Goal: Information Seeking & Learning: Learn about a topic

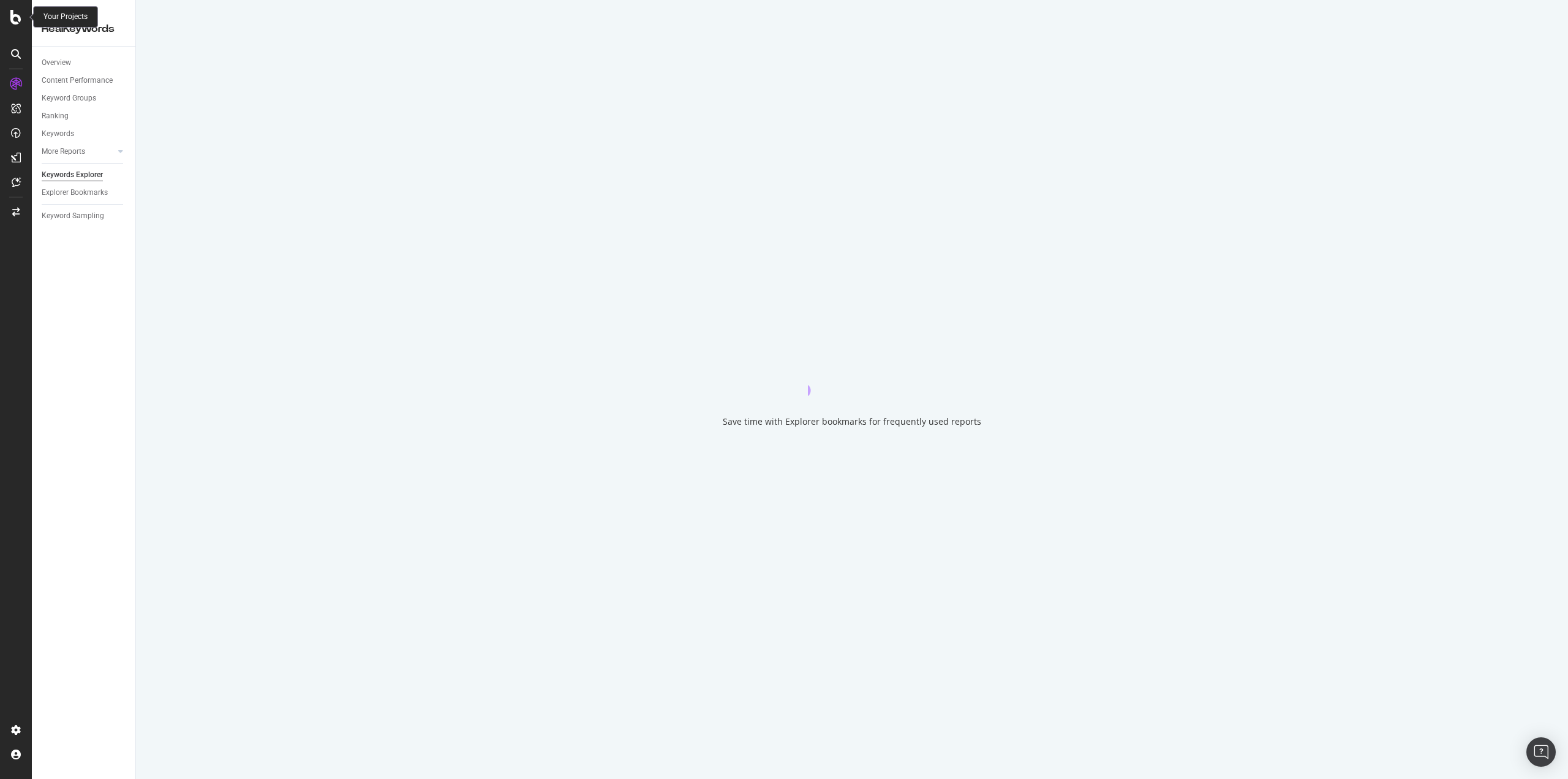
click at [20, 17] on icon at bounding box center [15, 17] width 11 height 15
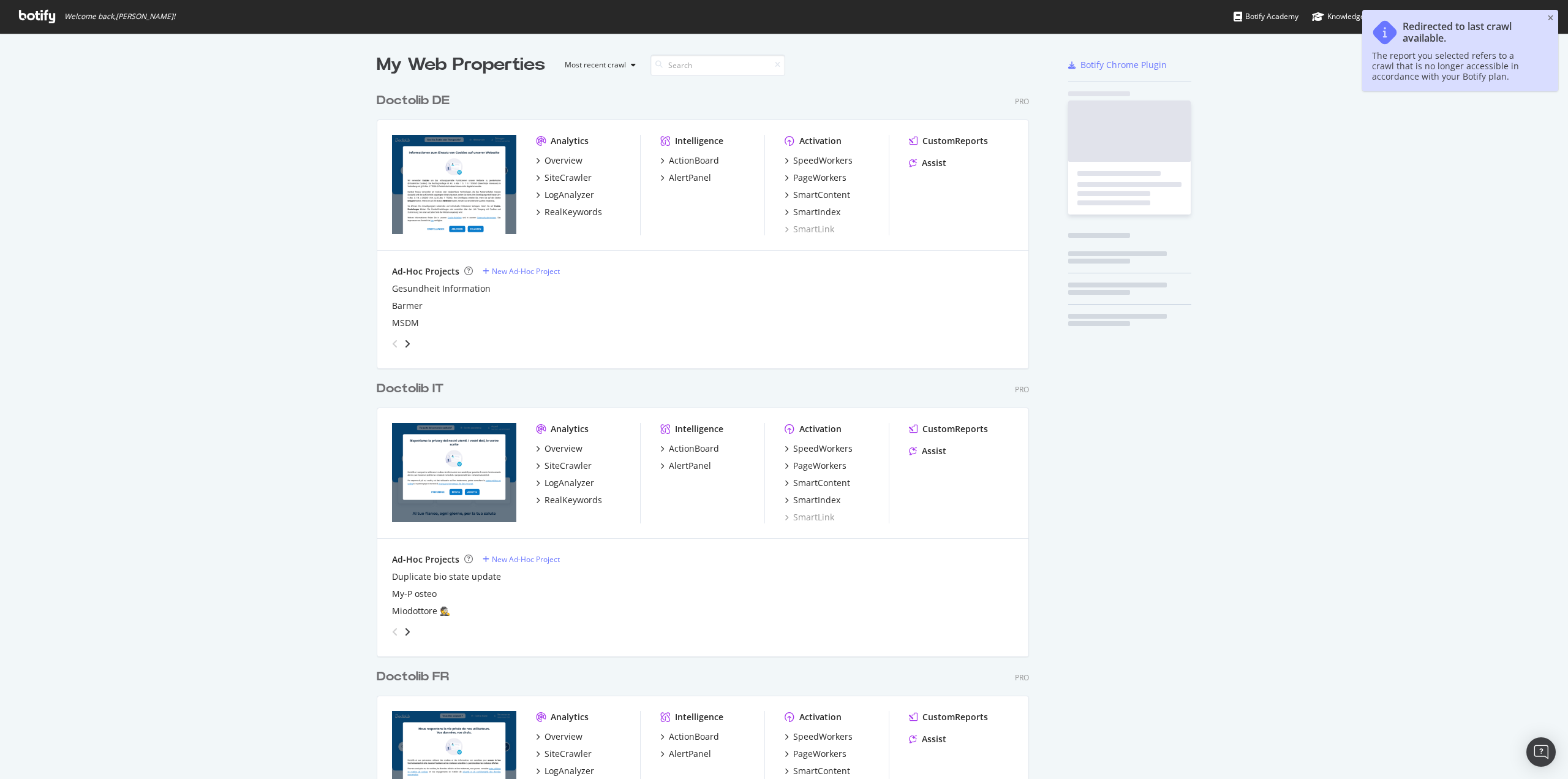
scroll to position [770, 1550]
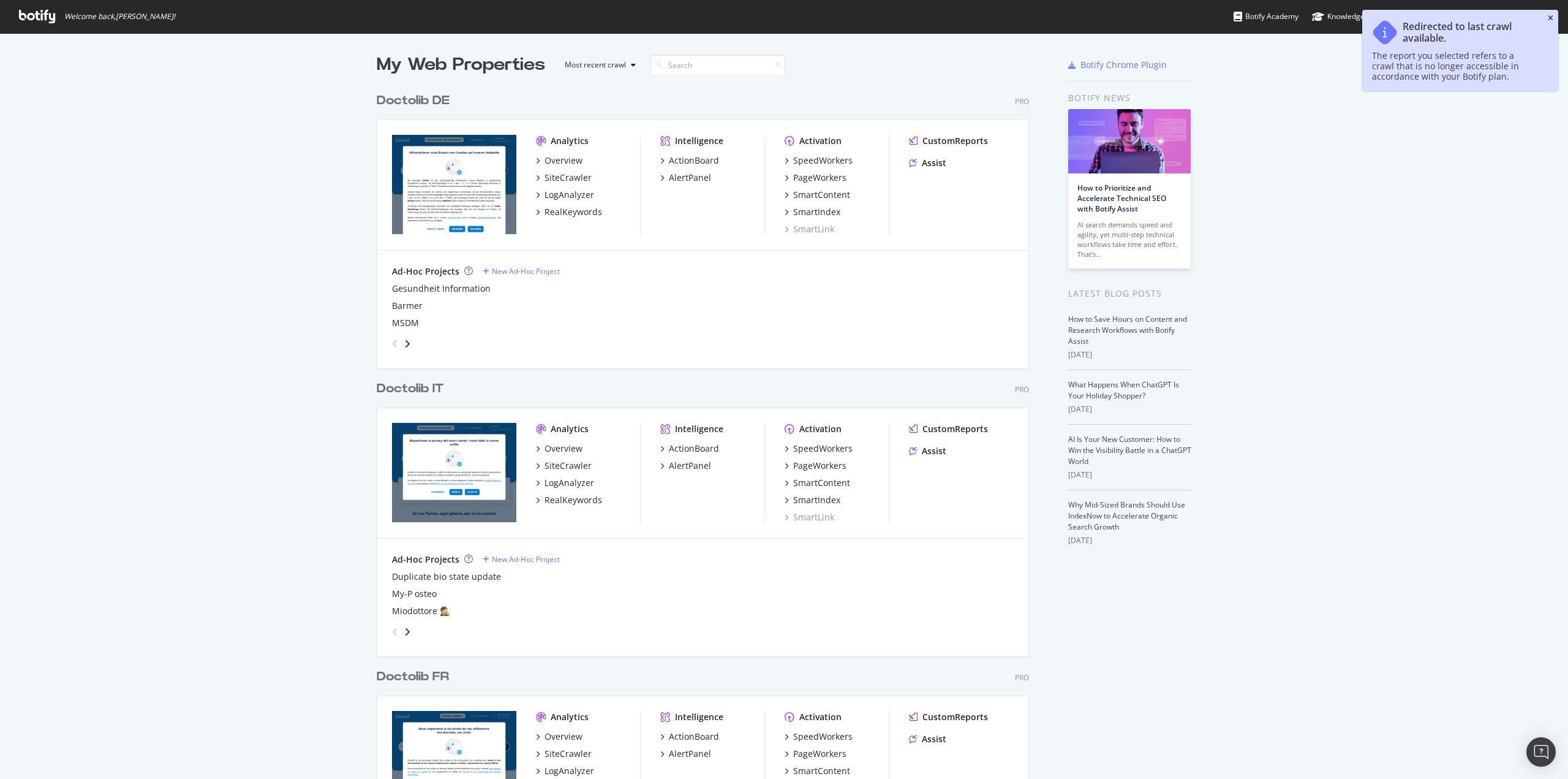
click at [1550, 19] on icon "close toast" at bounding box center [1550, 18] width 6 height 8
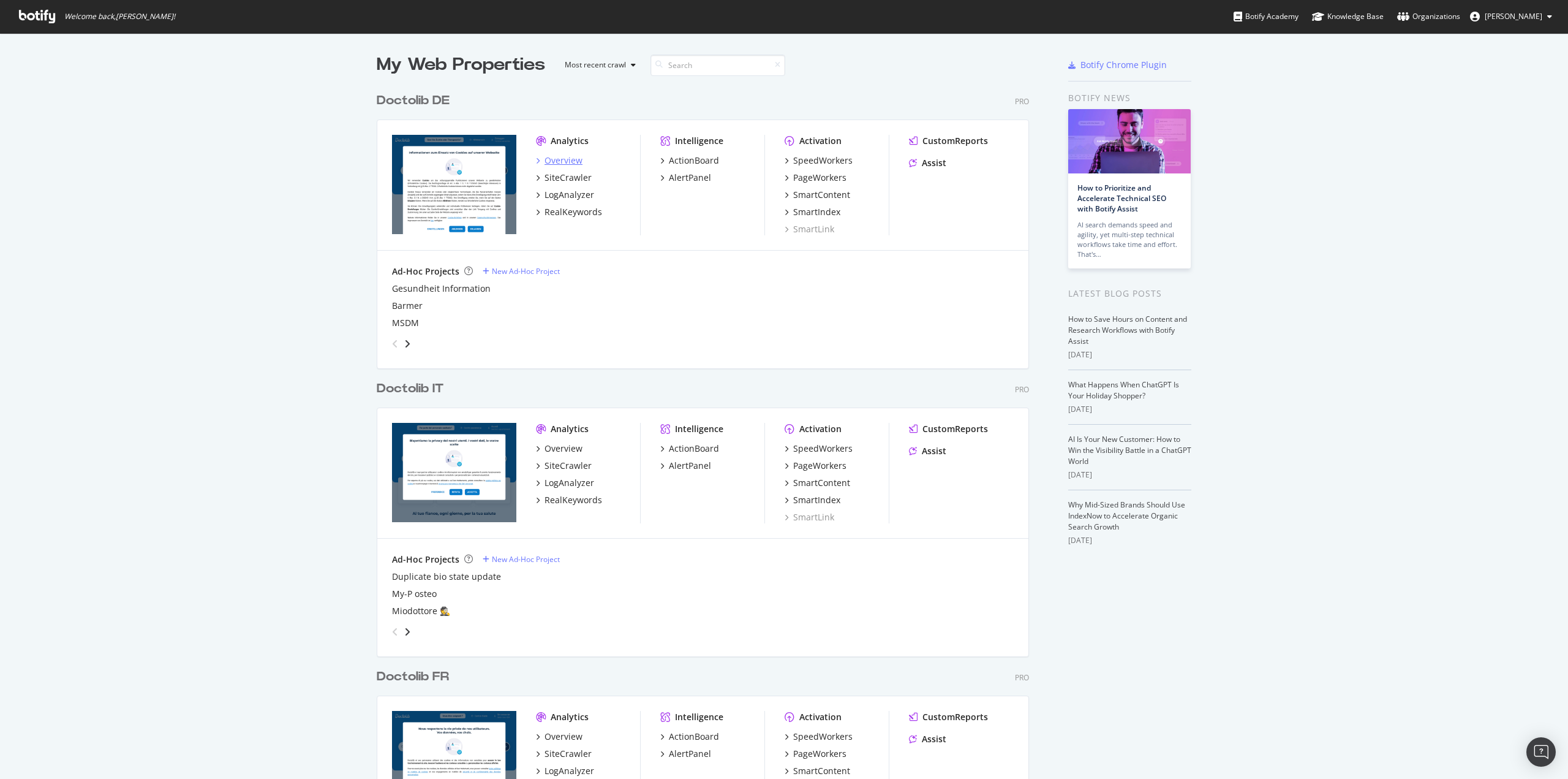
click at [571, 161] on div "Overview" at bounding box center [564, 160] width 38 height 12
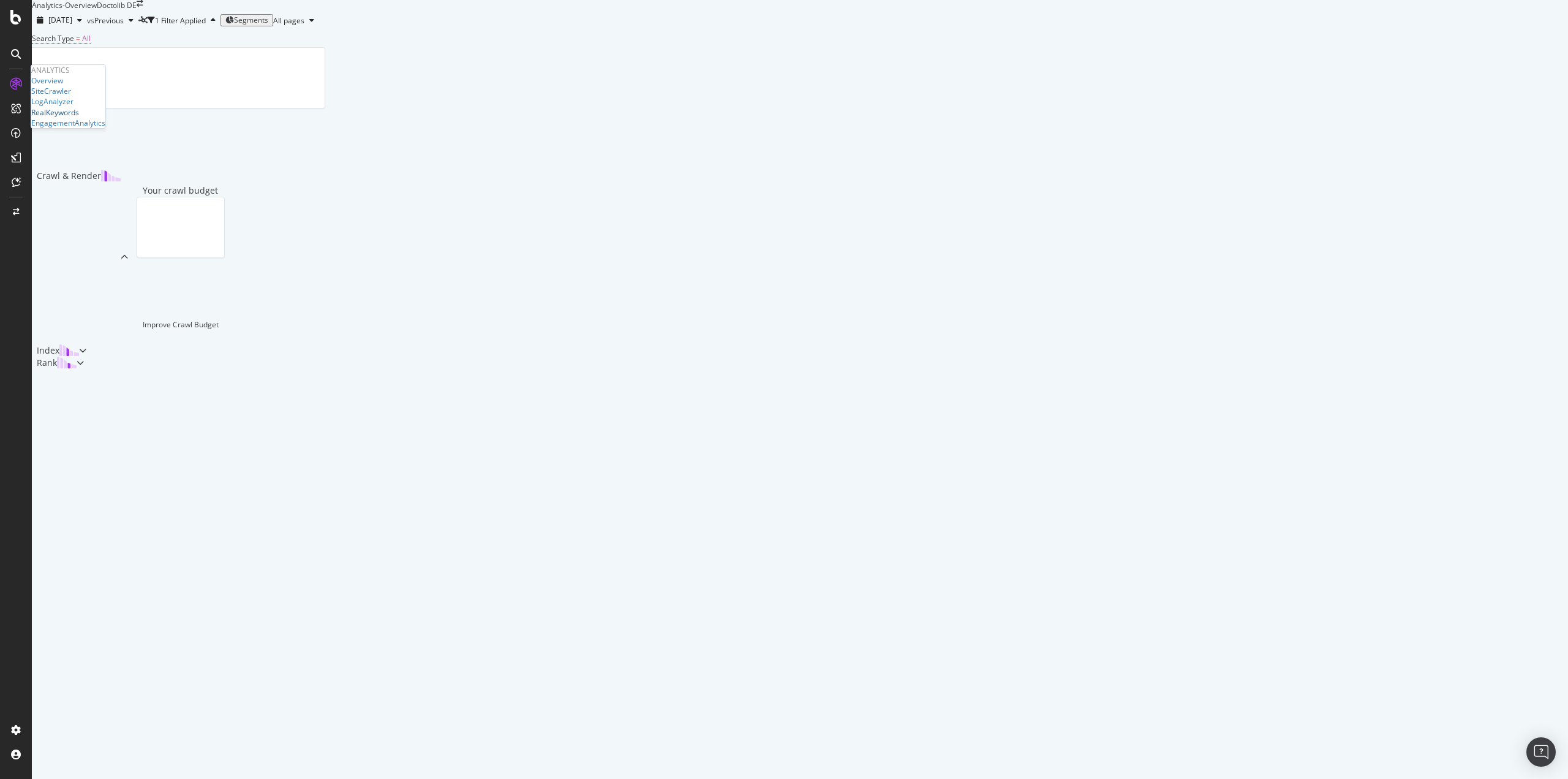
click at [76, 118] on div "RealKeywords" at bounding box center [55, 112] width 48 height 10
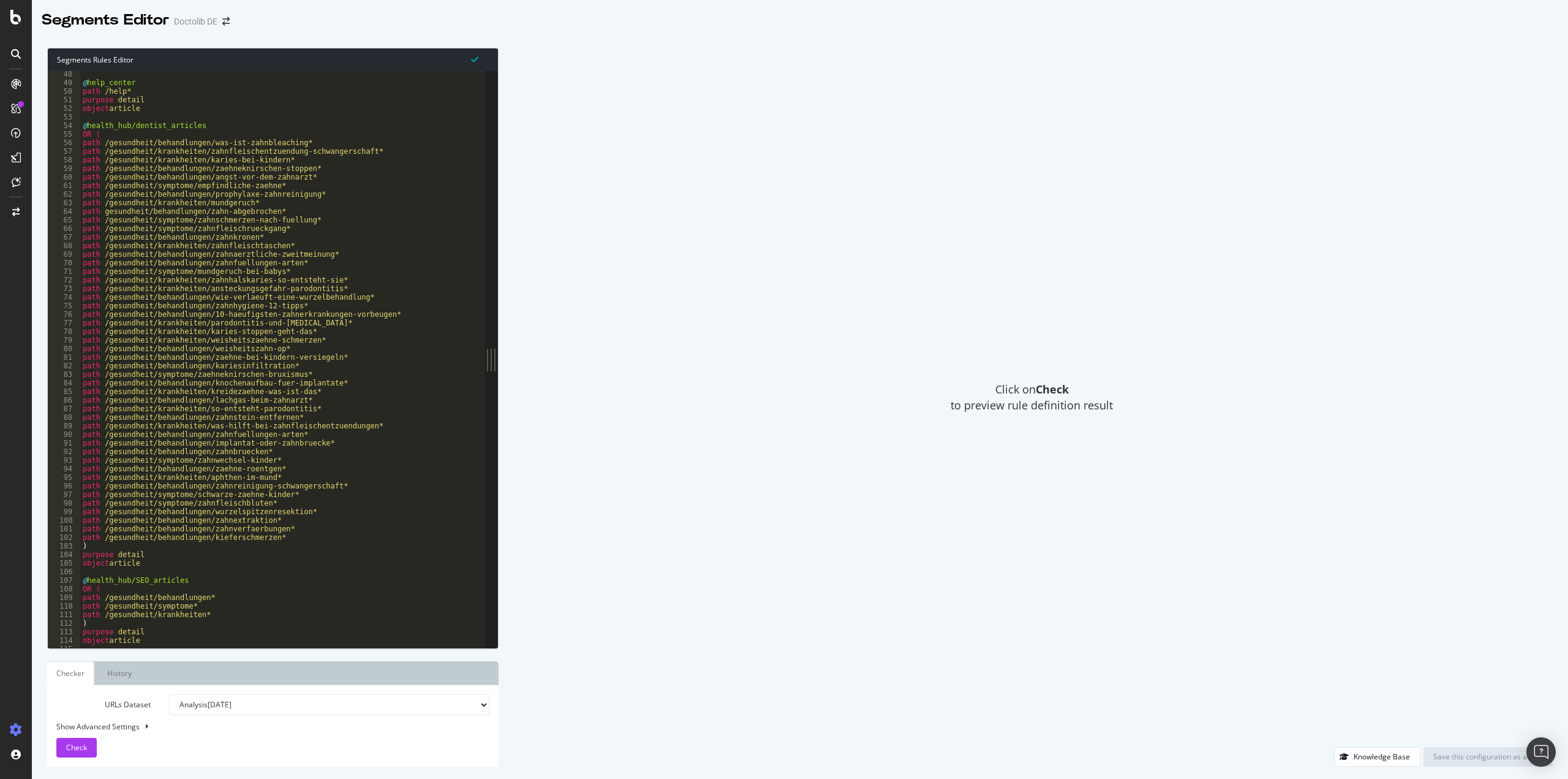
scroll to position [337, 0]
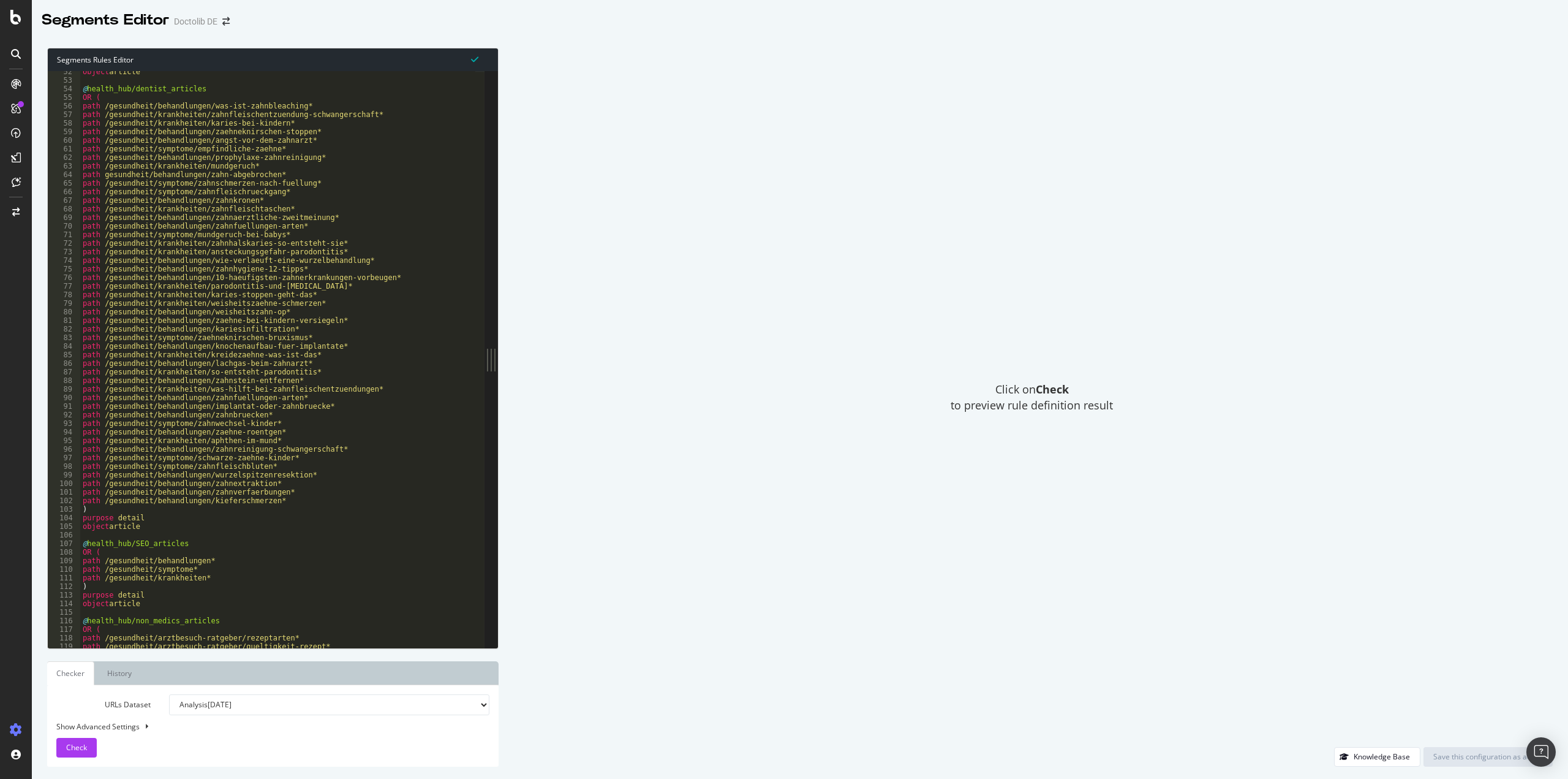
type textarea "path /gesundheit/behandlungen/kieferschmerzen*"
click at [272, 501] on div "object article @ health_hub/dentist_articles OR ( path /gesundheit/behandlungen…" at bounding box center [278, 364] width 396 height 594
paste textarea "path /gesundheit/behandlungen/vorsorgeuntersuchung-zahnarzt*"
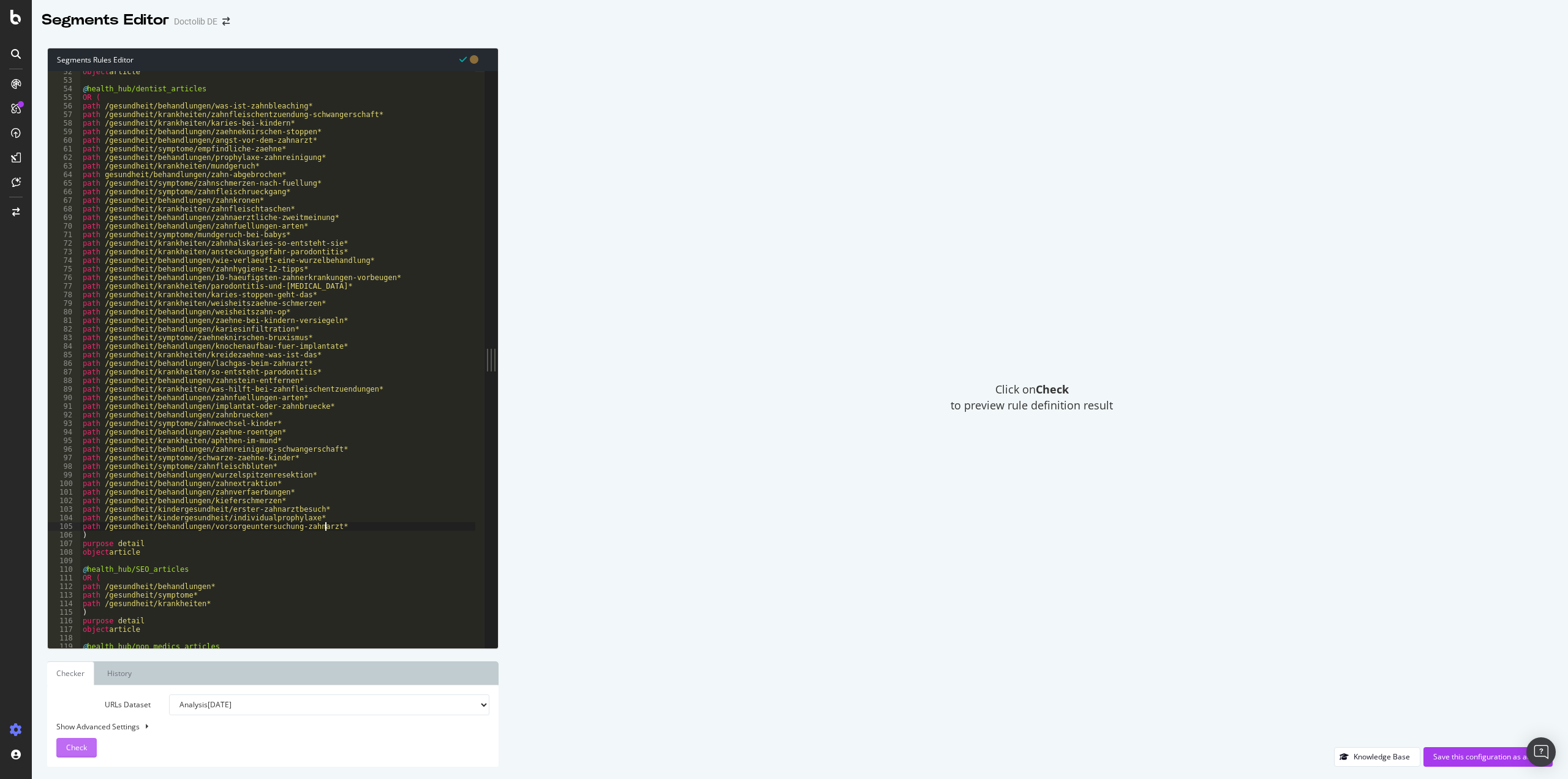
type textarea "path /gesundheit/behandlungen/vorsorgeuntersuchung-zahnarzt*"
click at [90, 747] on button "Check" at bounding box center [77, 747] width 41 height 20
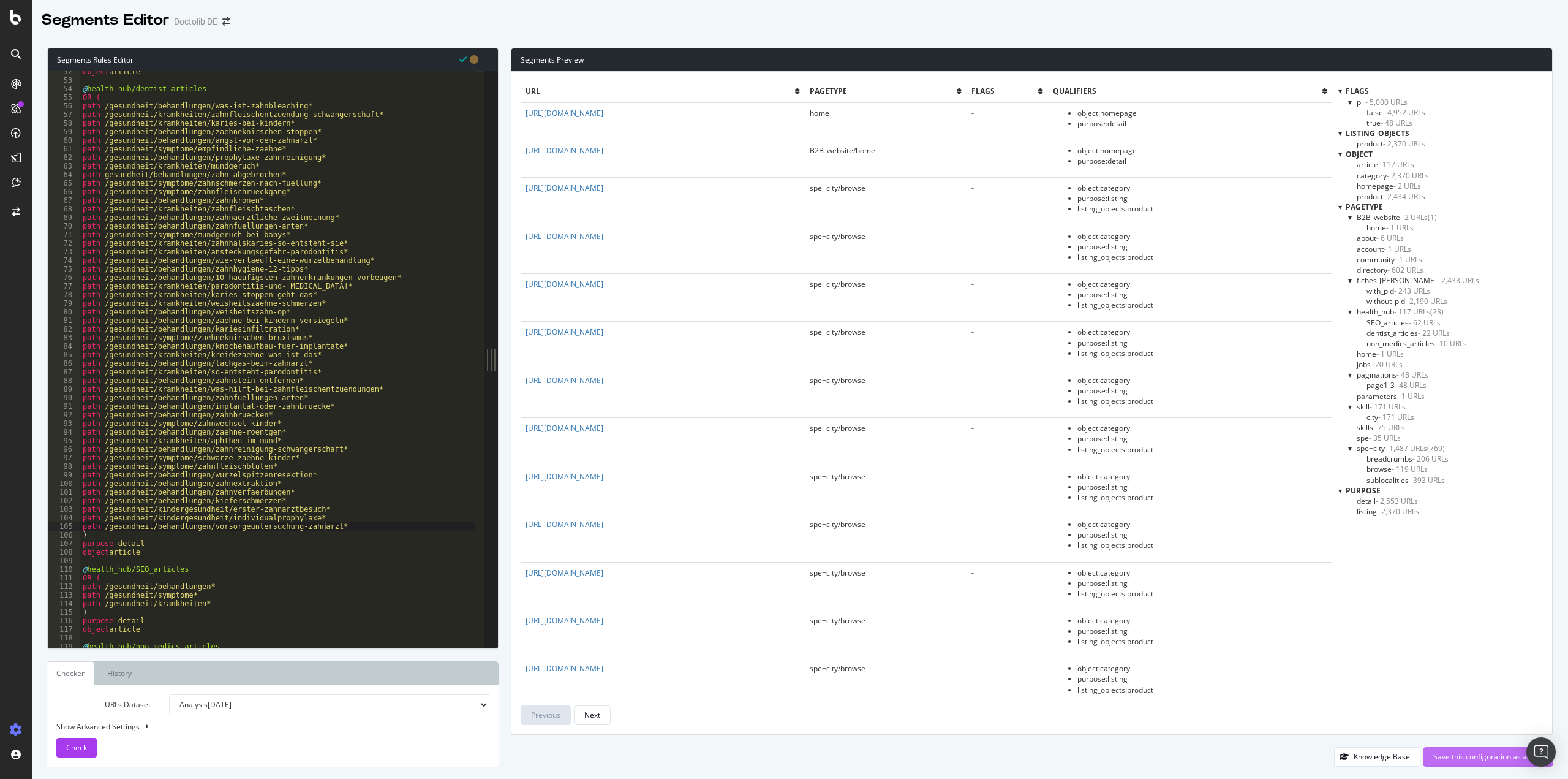
click at [1470, 752] on div "Save this configuration as active" at bounding box center [1488, 757] width 110 height 10
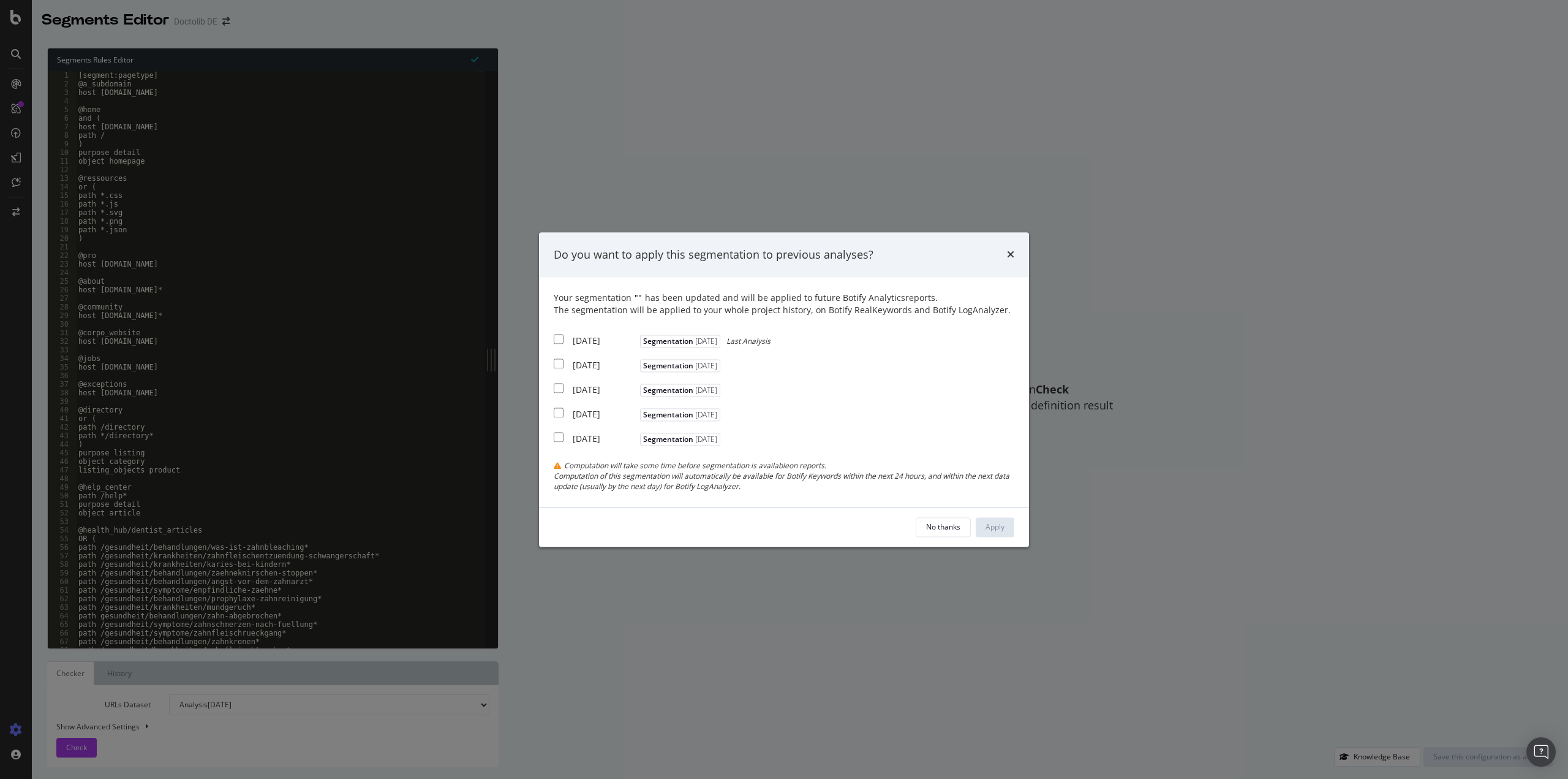
click at [563, 339] on div "2025 Sep. 12th Segmentation 2025-08-18 Last Analysis" at bounding box center [662, 340] width 217 height 15
checkbox input "true"
click at [561, 362] on input "modal" at bounding box center [558, 363] width 10 height 10
checkbox input "true"
click at [557, 388] on input "modal" at bounding box center [558, 388] width 10 height 10
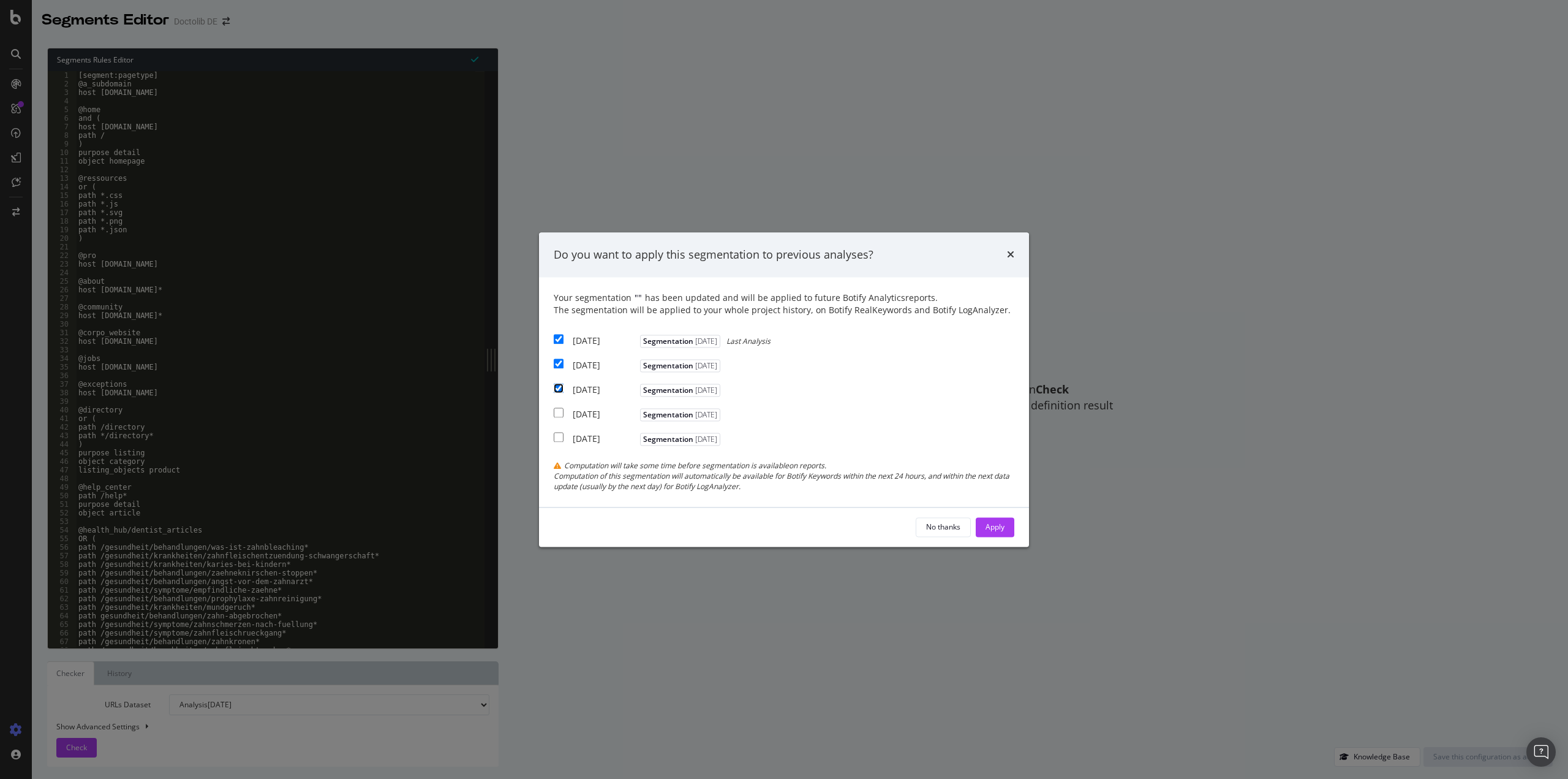
checkbox input "true"
click at [1003, 531] on div "Apply" at bounding box center [995, 527] width 19 height 10
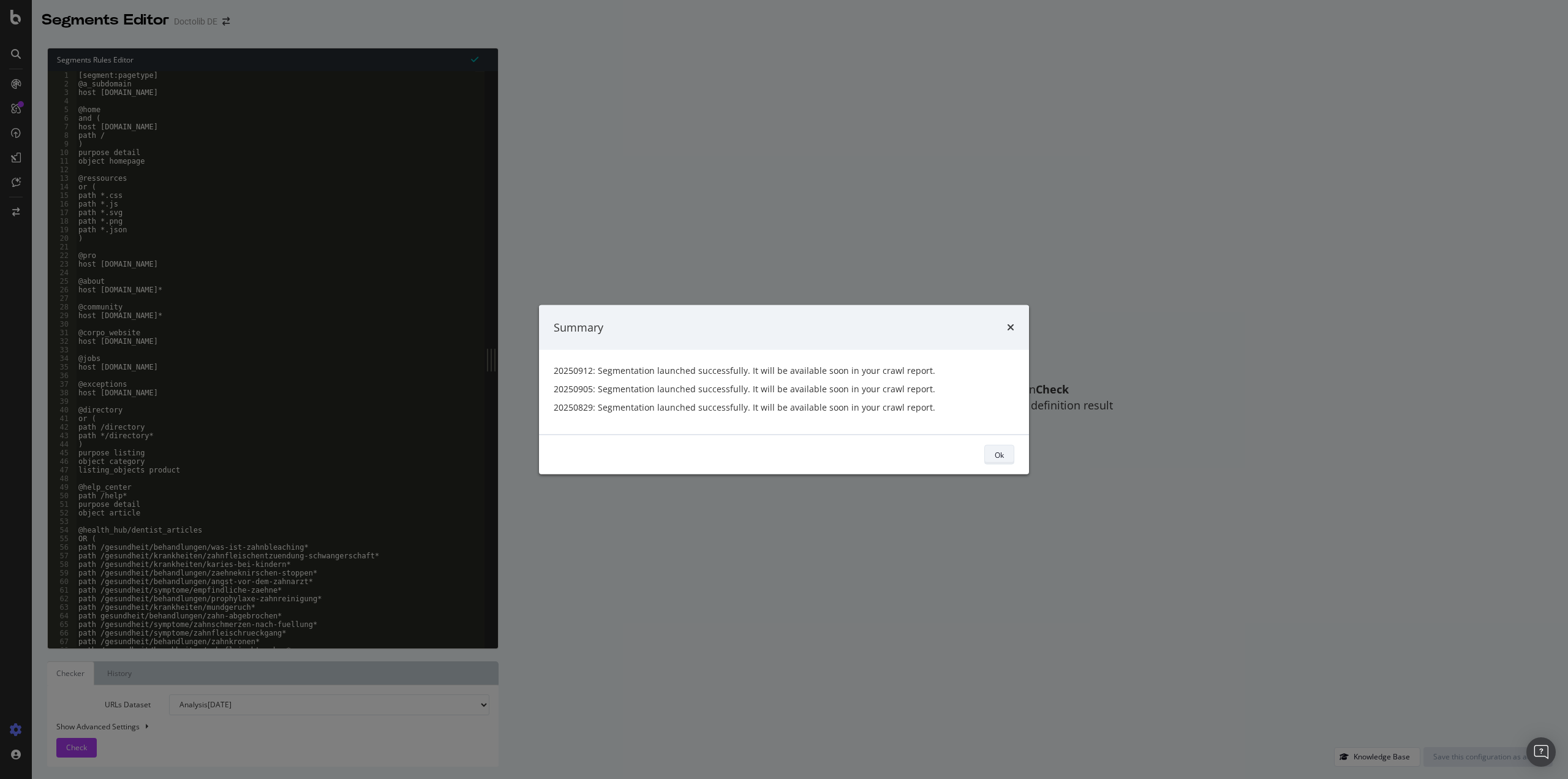
click at [995, 447] on div "Ok" at bounding box center [999, 454] width 9 height 17
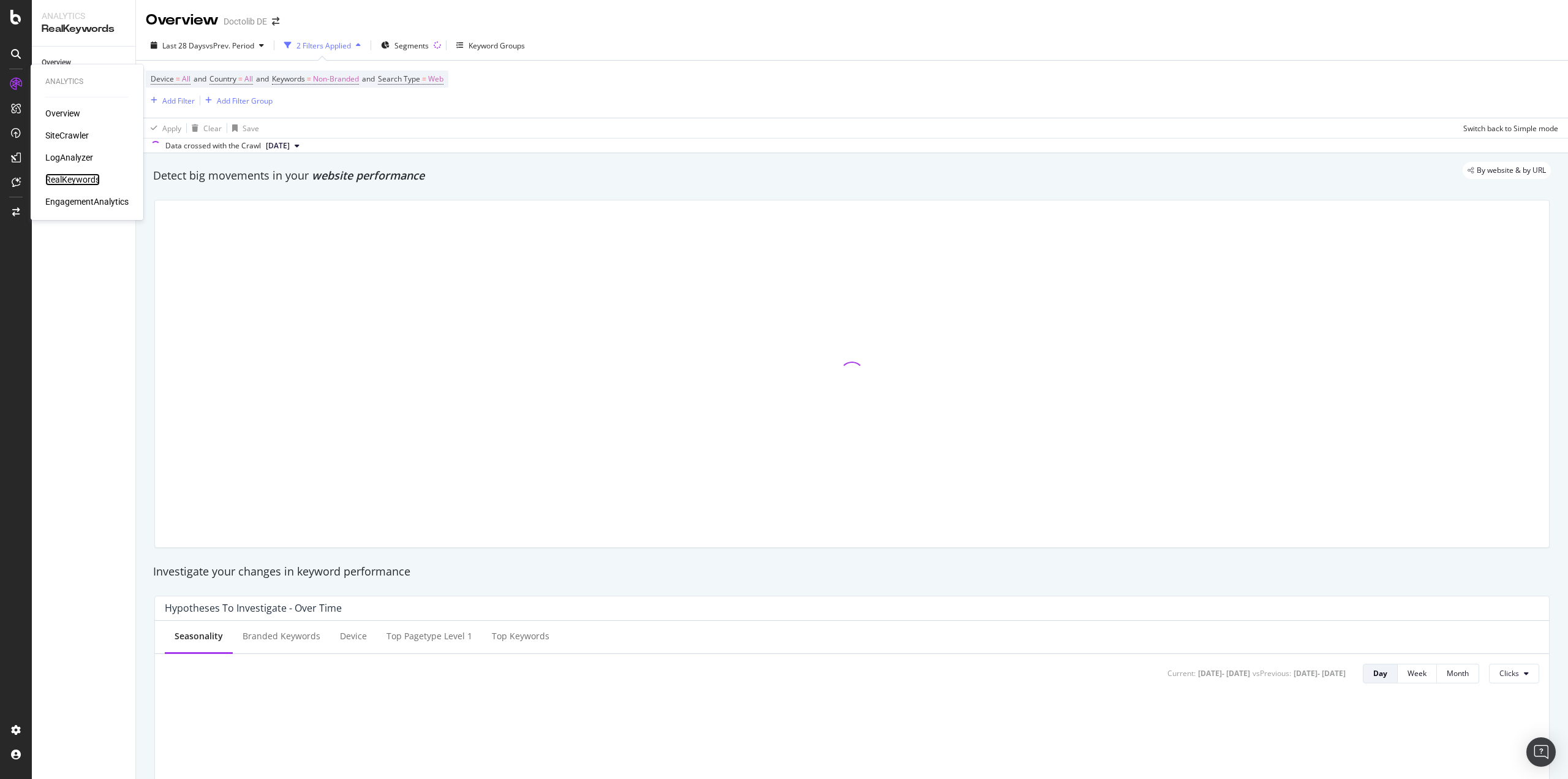
click at [67, 179] on div "RealKeywords" at bounding box center [72, 179] width 55 height 12
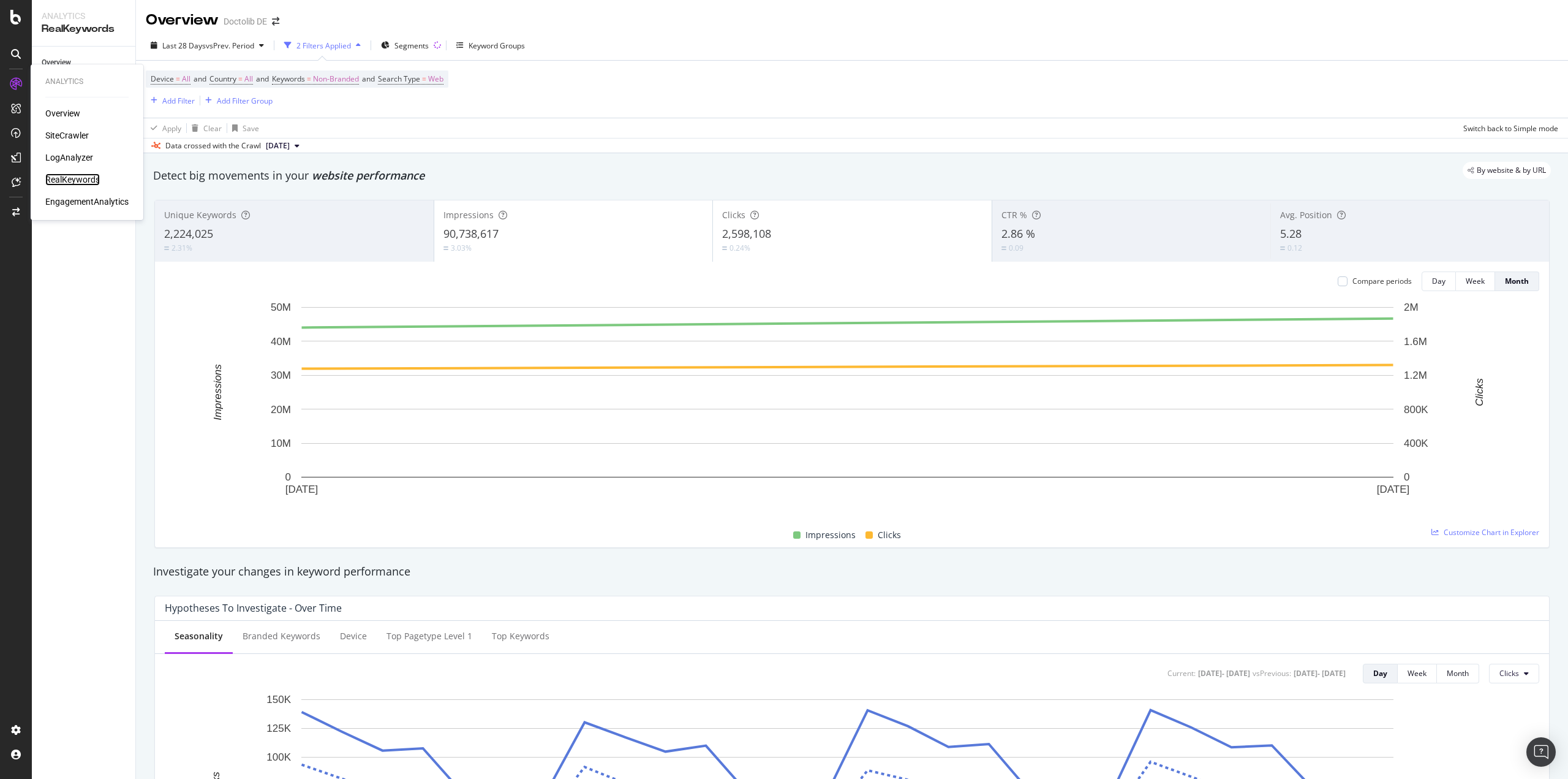
click at [79, 180] on div "RealKeywords" at bounding box center [72, 179] width 55 height 12
click at [79, 180] on div "Keywords Explorer" at bounding box center [72, 175] width 61 height 13
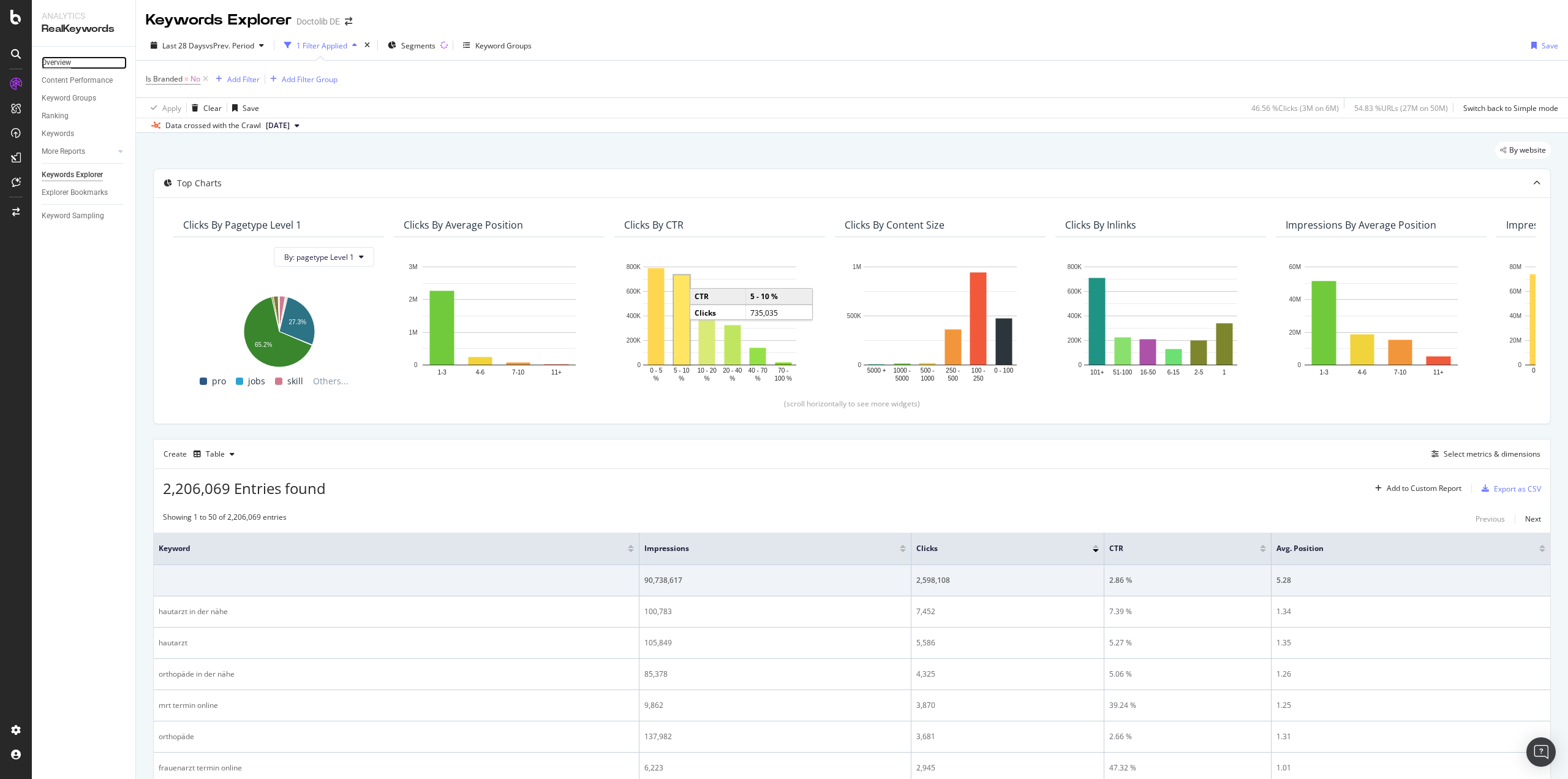
click at [64, 65] on div "Overview" at bounding box center [57, 63] width 29 height 13
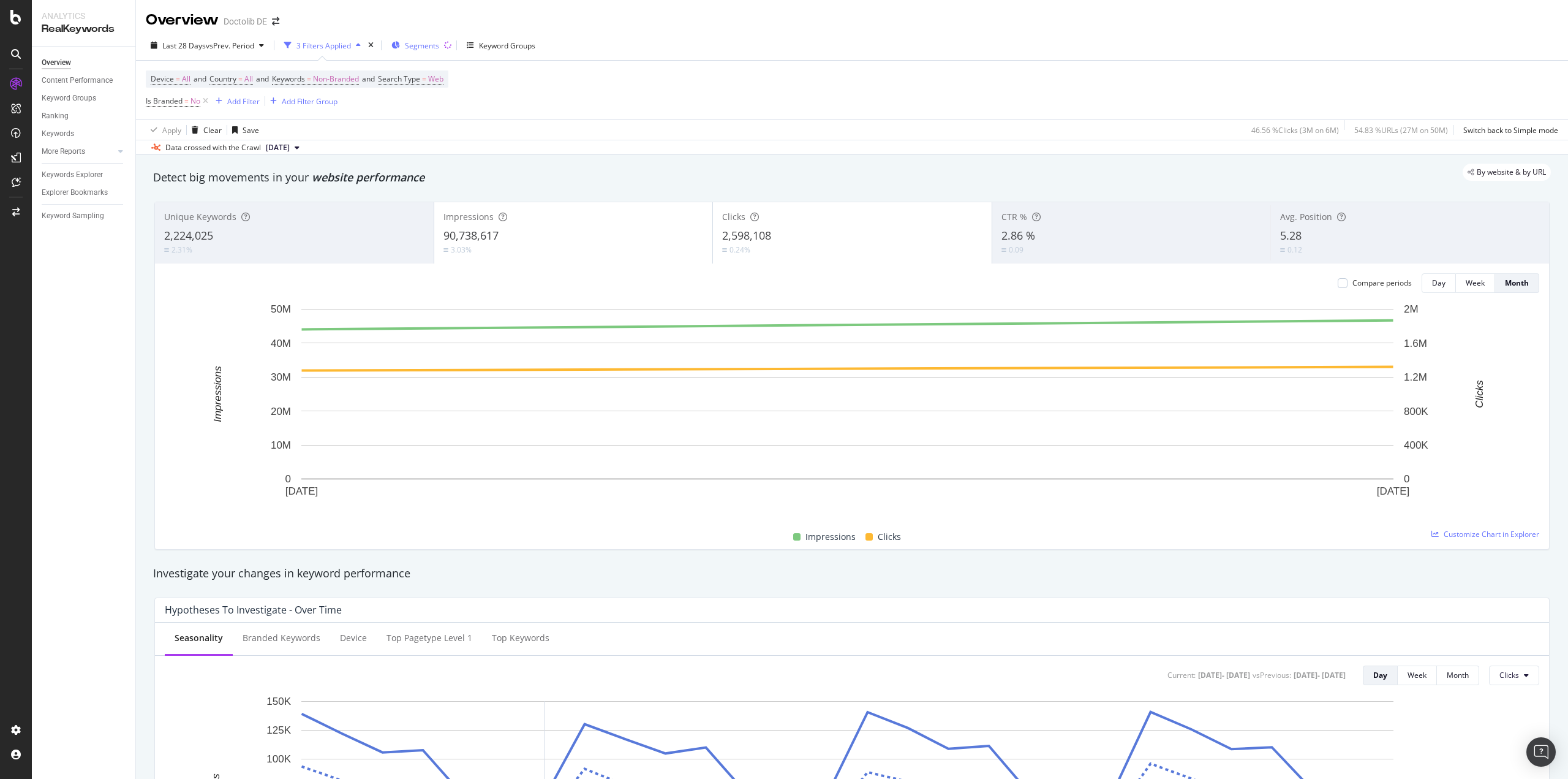
click at [424, 46] on span "Segments" at bounding box center [422, 46] width 34 height 10
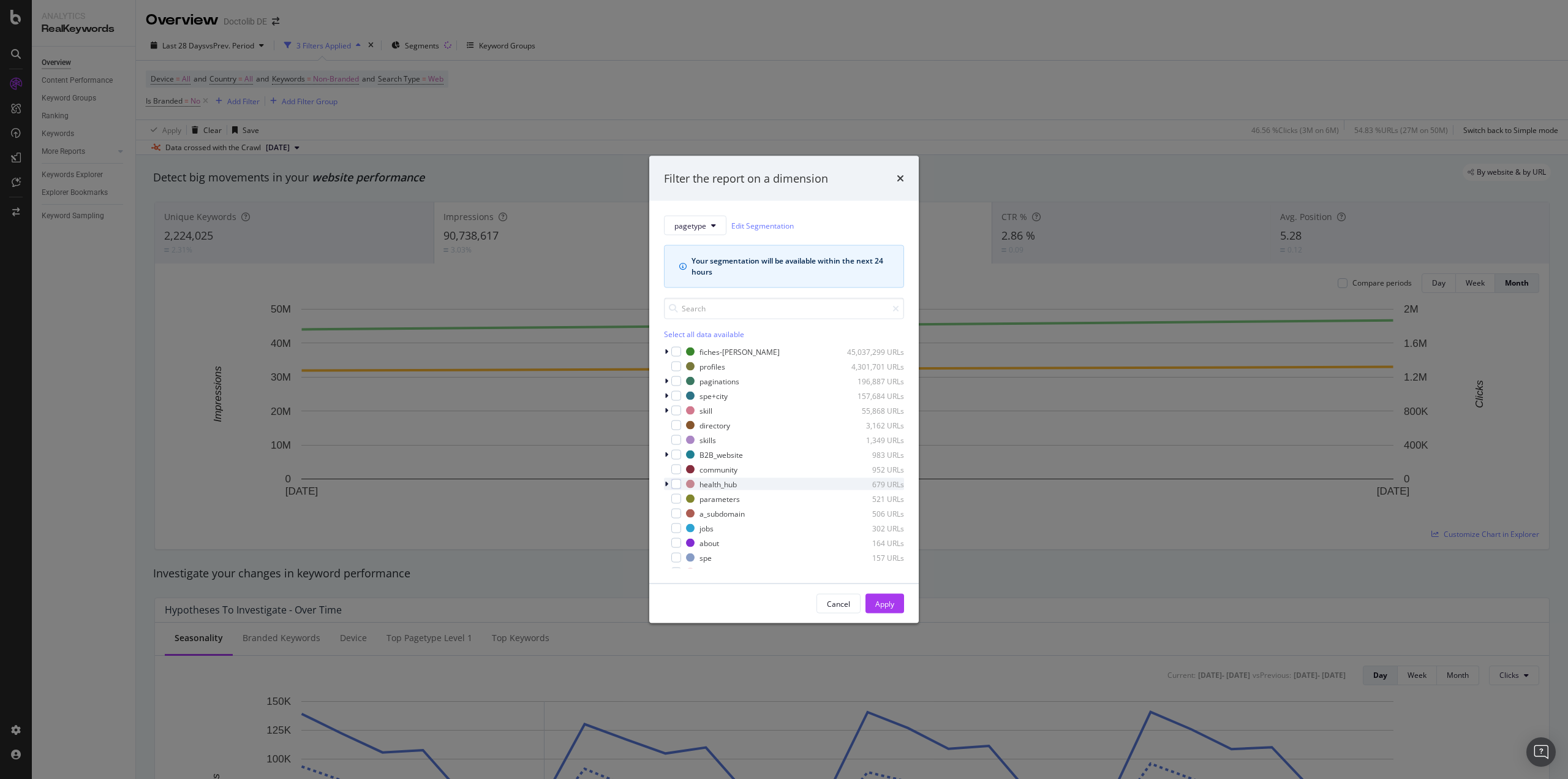
click at [667, 482] on icon "modal" at bounding box center [667, 484] width 4 height 8
click at [687, 499] on div "modal" at bounding box center [683, 498] width 10 height 10
click at [882, 602] on div "Apply" at bounding box center [885, 603] width 19 height 10
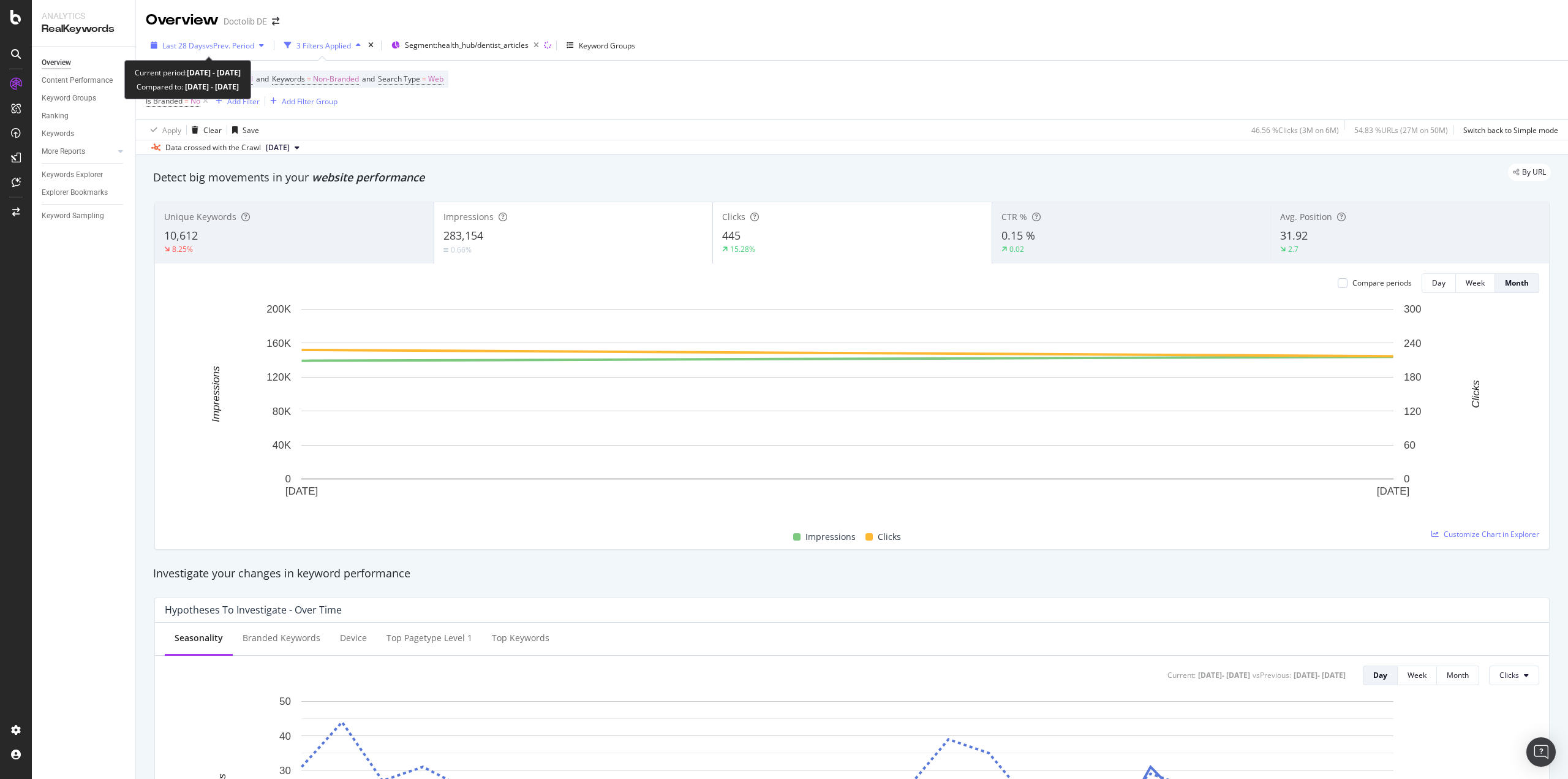
click at [203, 43] on span "Last 28 Days" at bounding box center [184, 46] width 43 height 10
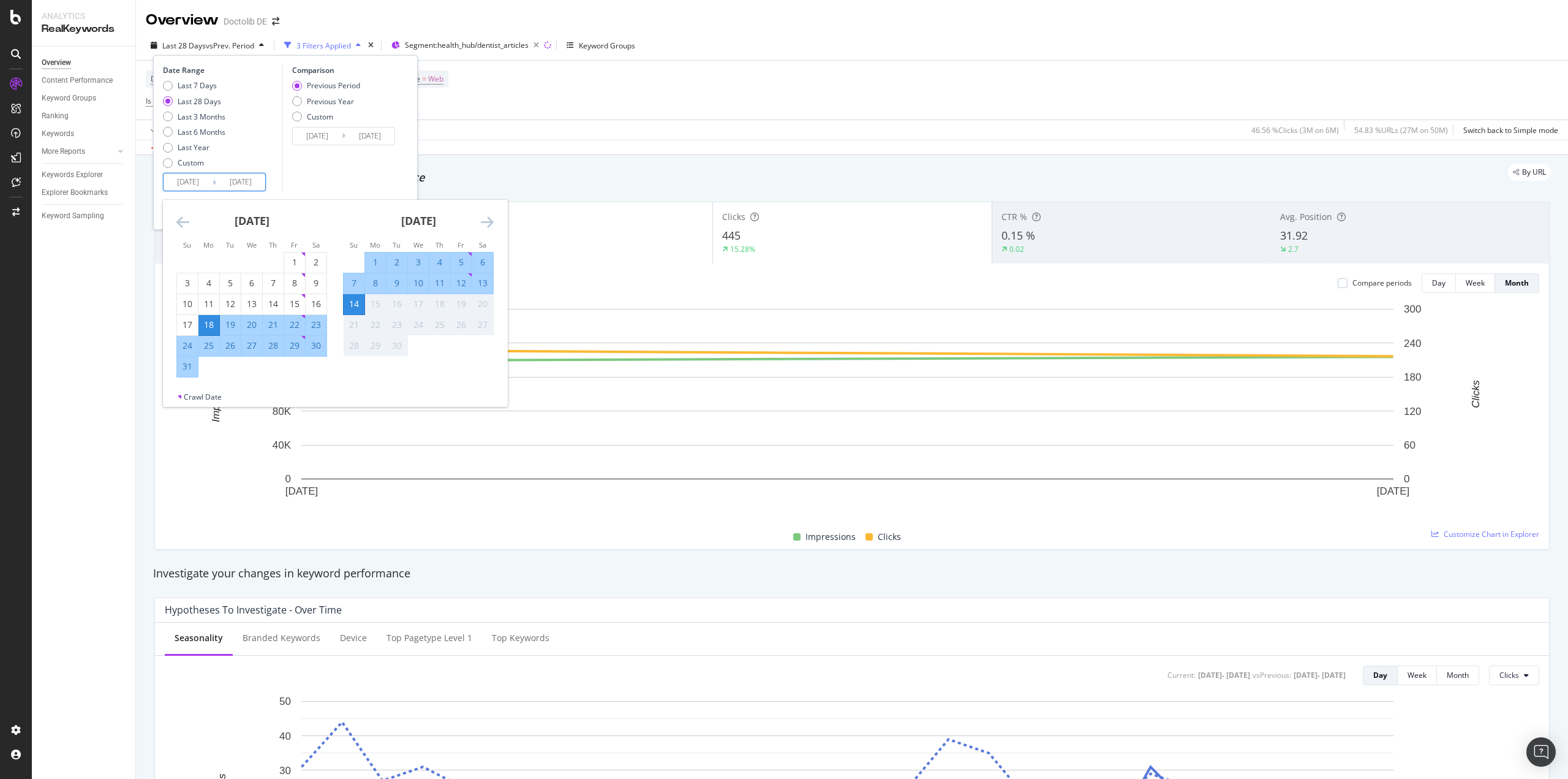
click at [182, 180] on input "[DATE]" at bounding box center [188, 182] width 49 height 17
click at [182, 219] on icon "Move backward to switch to the previous month." at bounding box center [183, 222] width 13 height 15
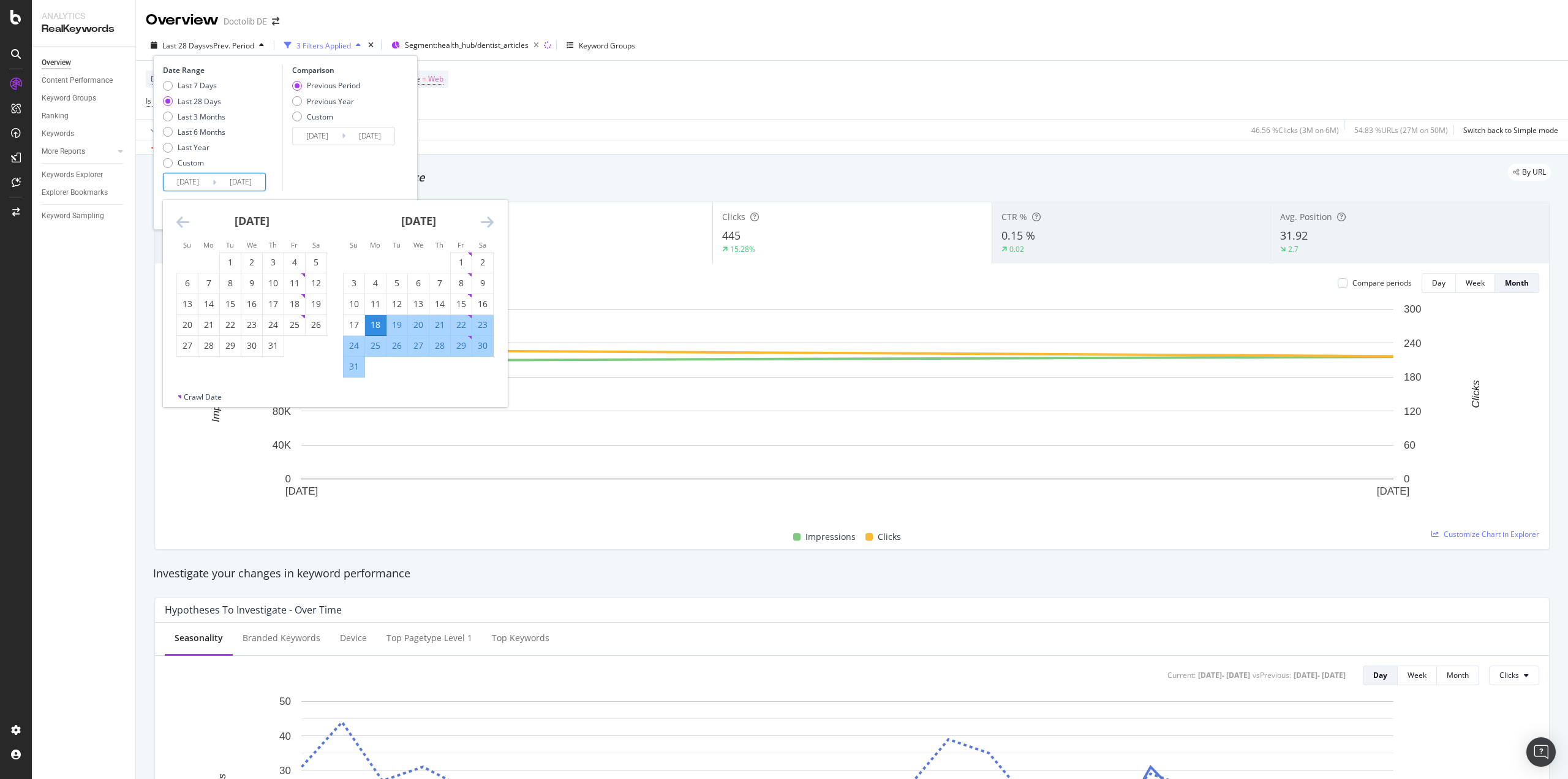
click at [182, 219] on icon "Move backward to switch to the previous month." at bounding box center [183, 222] width 13 height 15
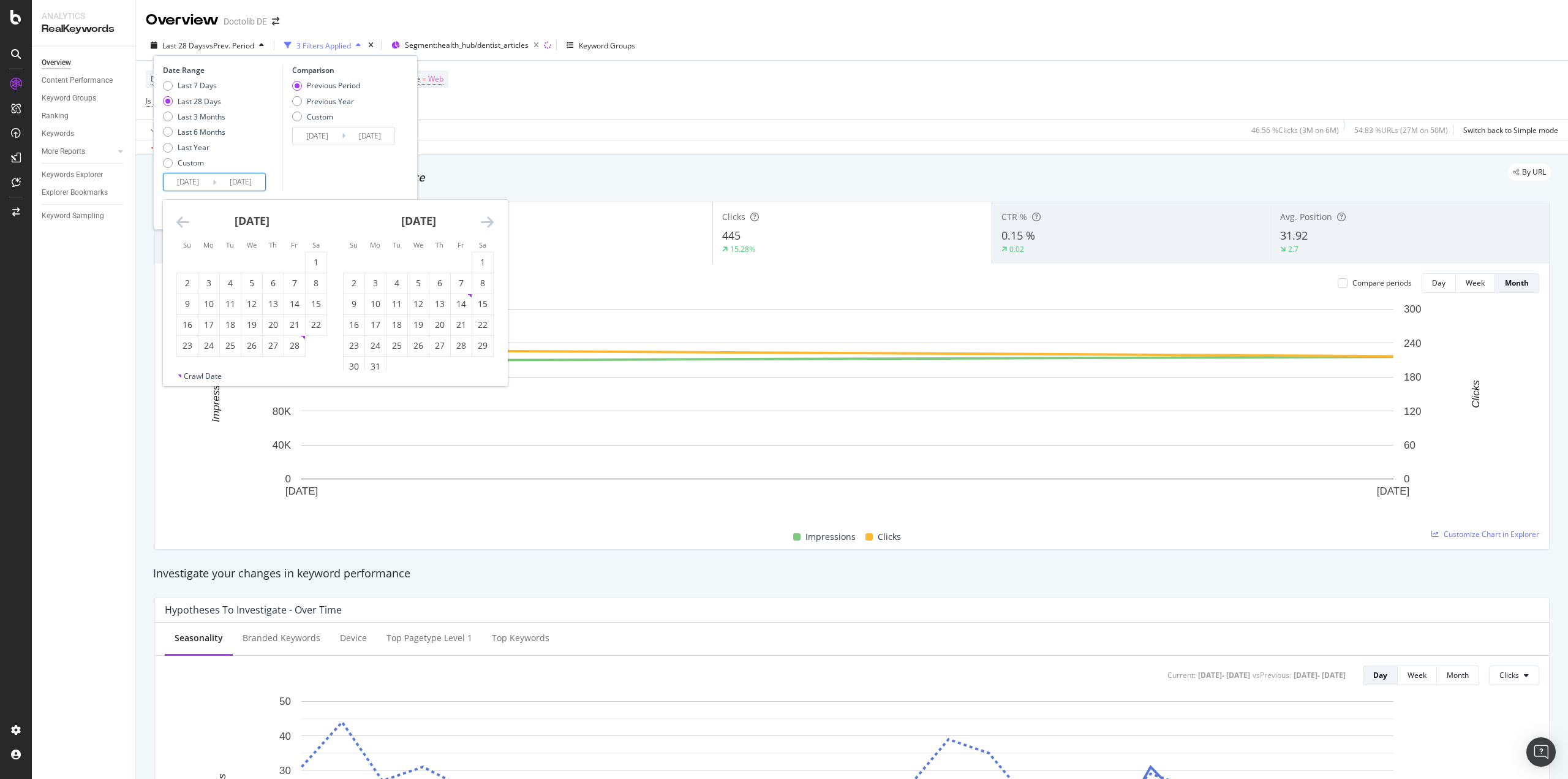
click at [182, 219] on icon "Move backward to switch to the previous month." at bounding box center [183, 222] width 13 height 15
click at [258, 265] on div "1" at bounding box center [251, 262] width 21 height 12
type input "[DATE]"
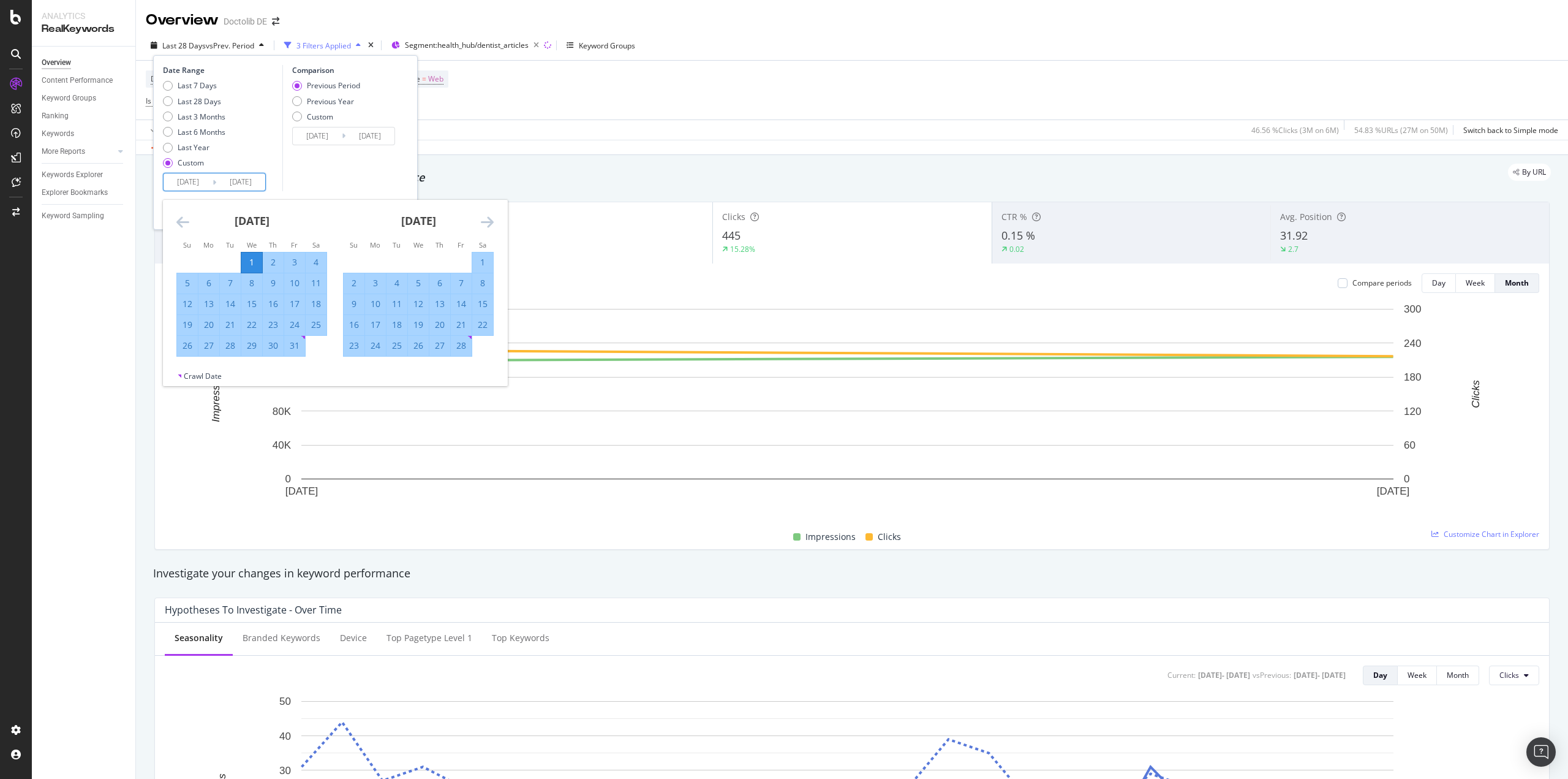
click at [486, 221] on icon "Move forward to switch to the next month." at bounding box center [487, 222] width 13 height 15
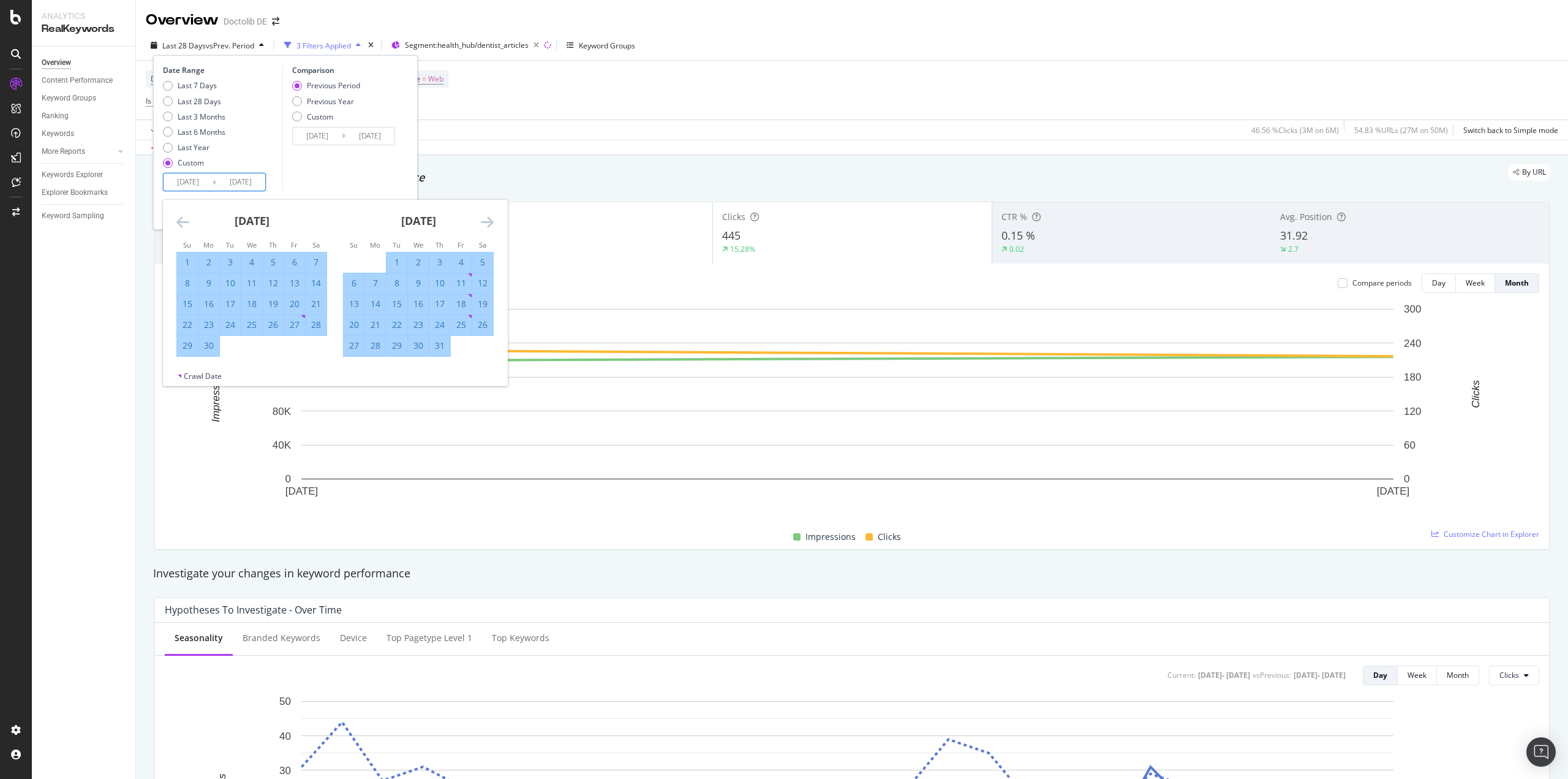
click at [486, 221] on icon "Move forward to switch to the next month." at bounding box center [487, 222] width 13 height 15
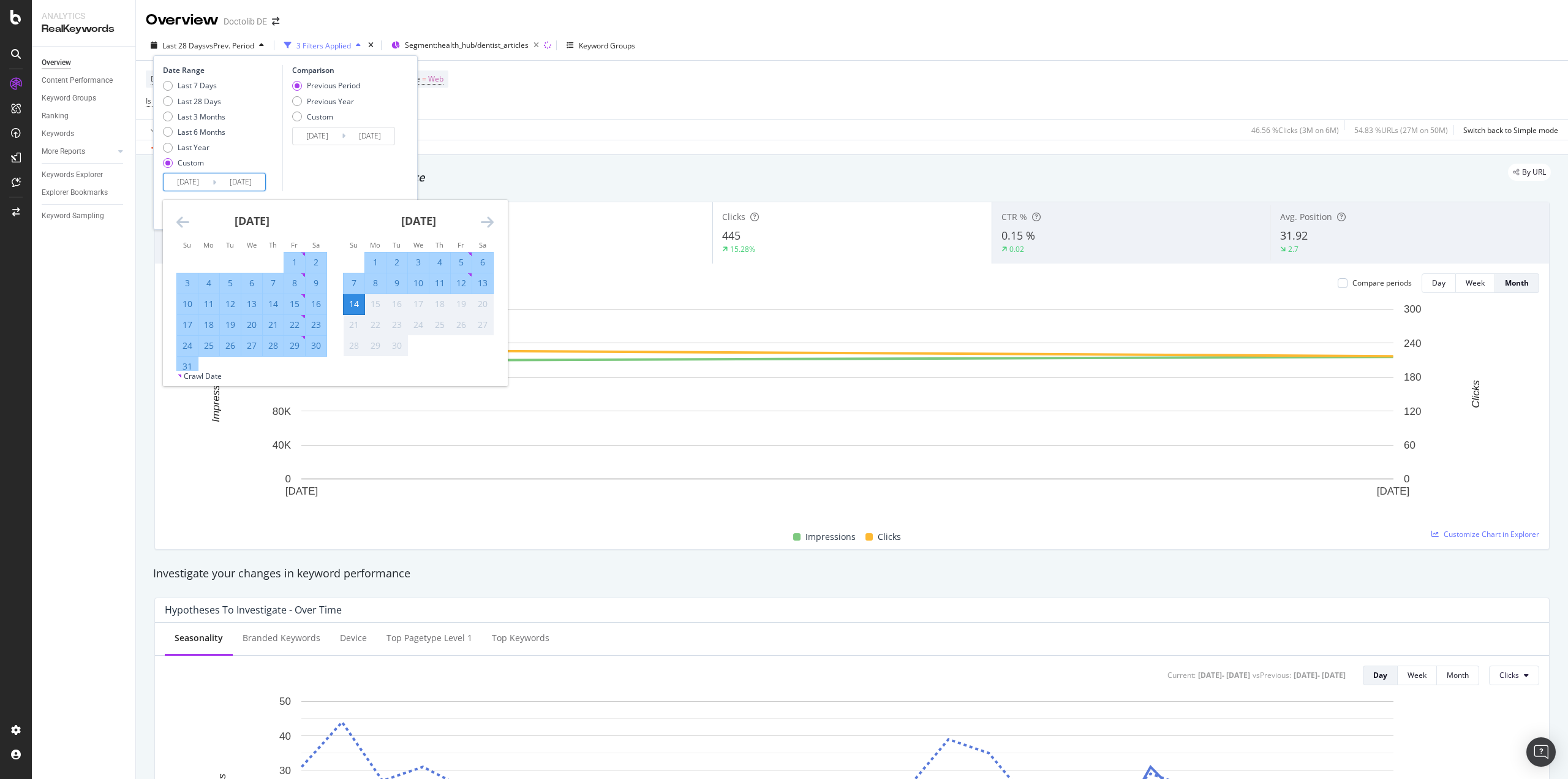
click at [192, 366] on div "31" at bounding box center [187, 366] width 21 height 12
type input "[DATE]"
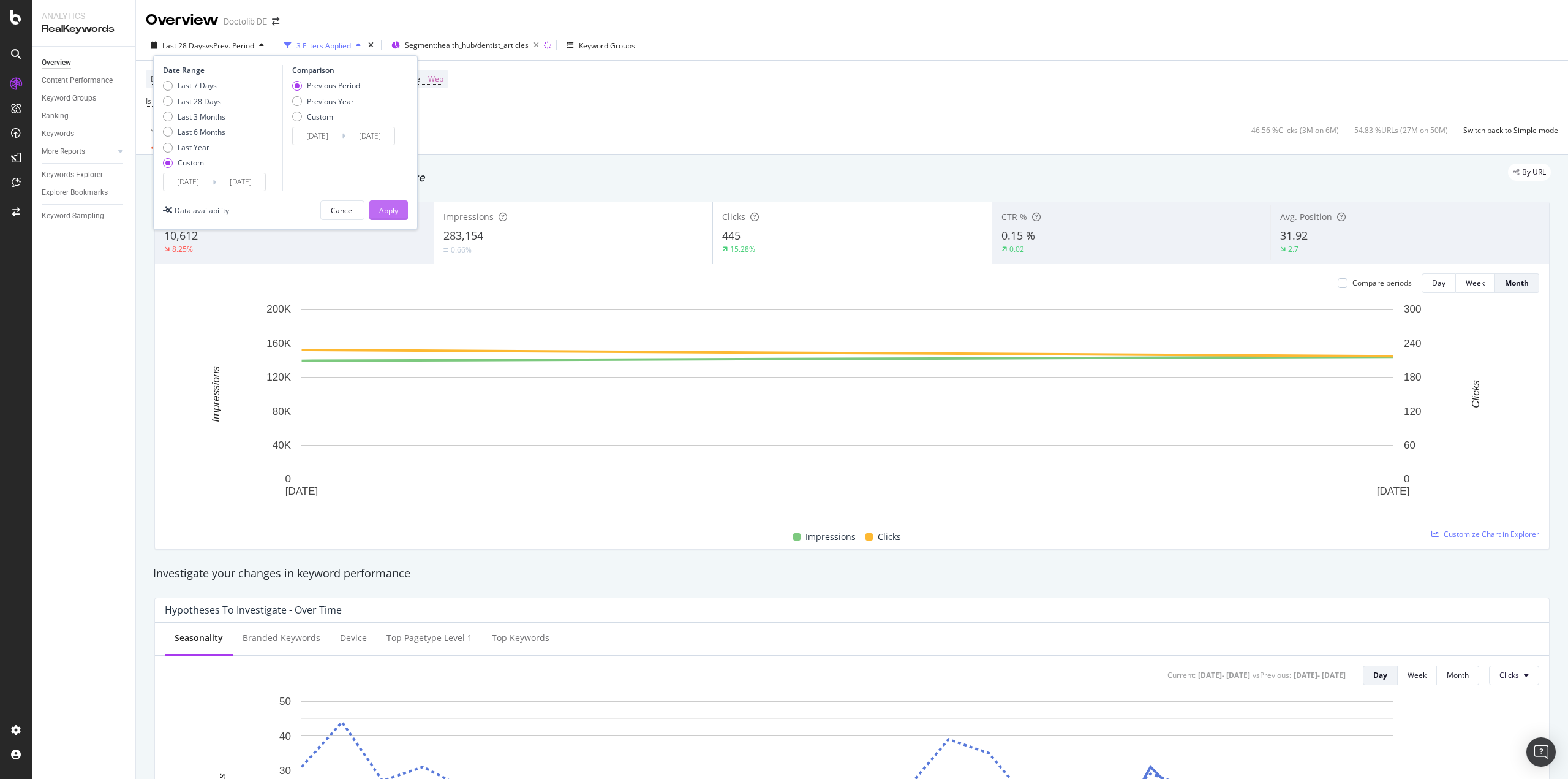
click at [388, 207] on div "Apply" at bounding box center [389, 210] width 19 height 10
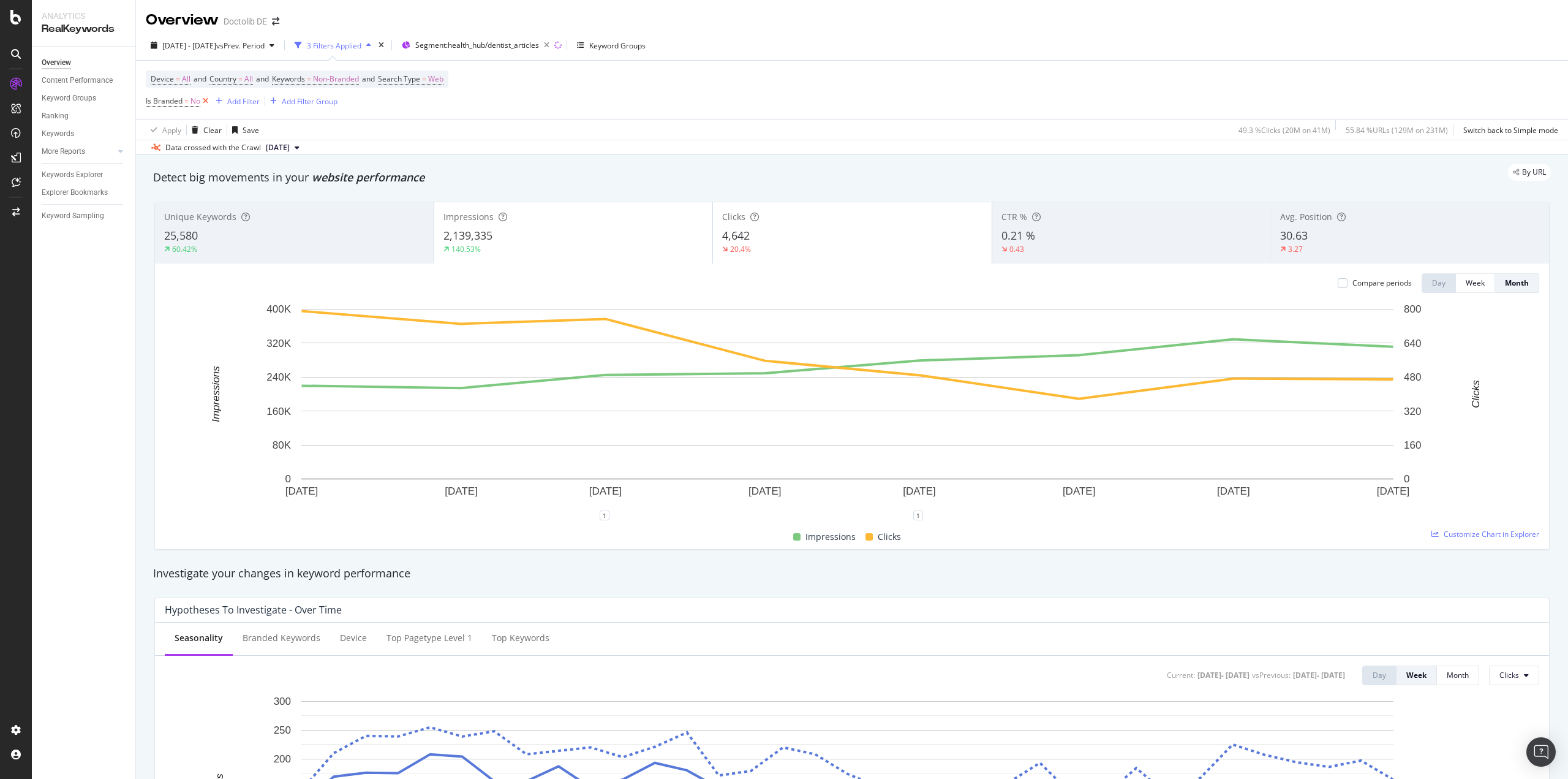
click at [207, 99] on icon at bounding box center [205, 101] width 10 height 12
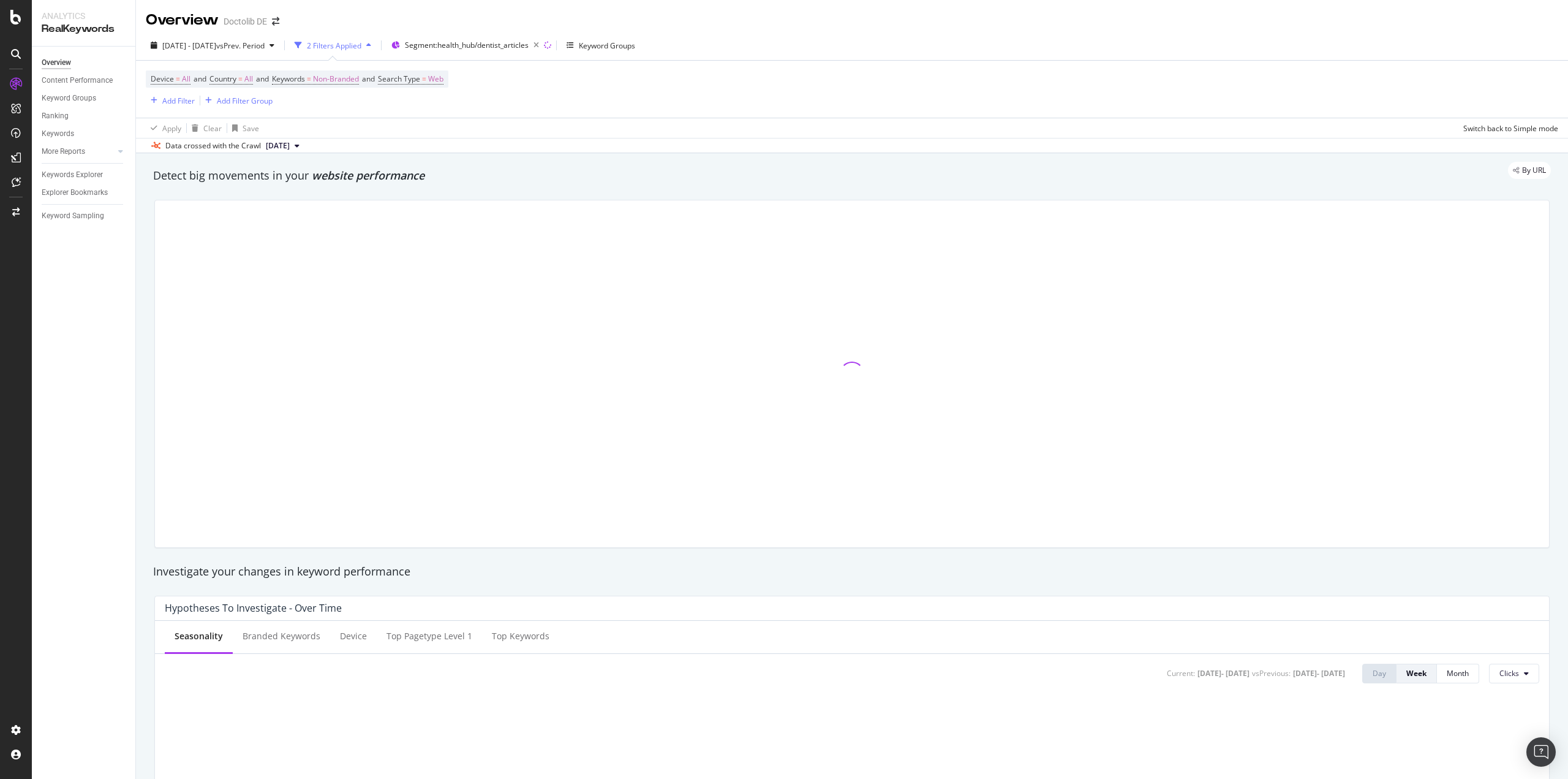
click at [361, 46] on div "2 Filters Applied" at bounding box center [334, 46] width 55 height 10
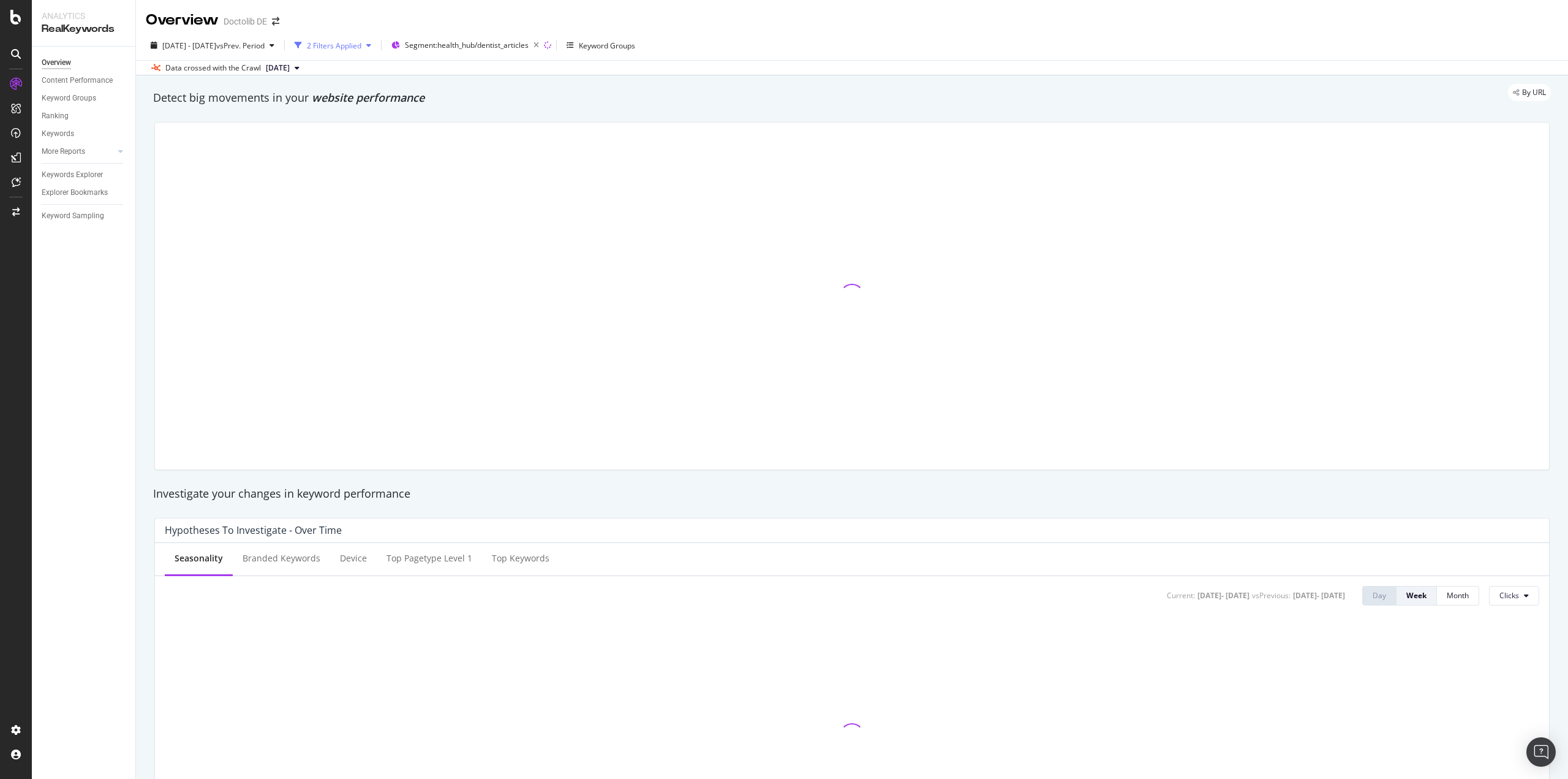
click at [376, 44] on div "button" at bounding box center [368, 46] width 15 height 8
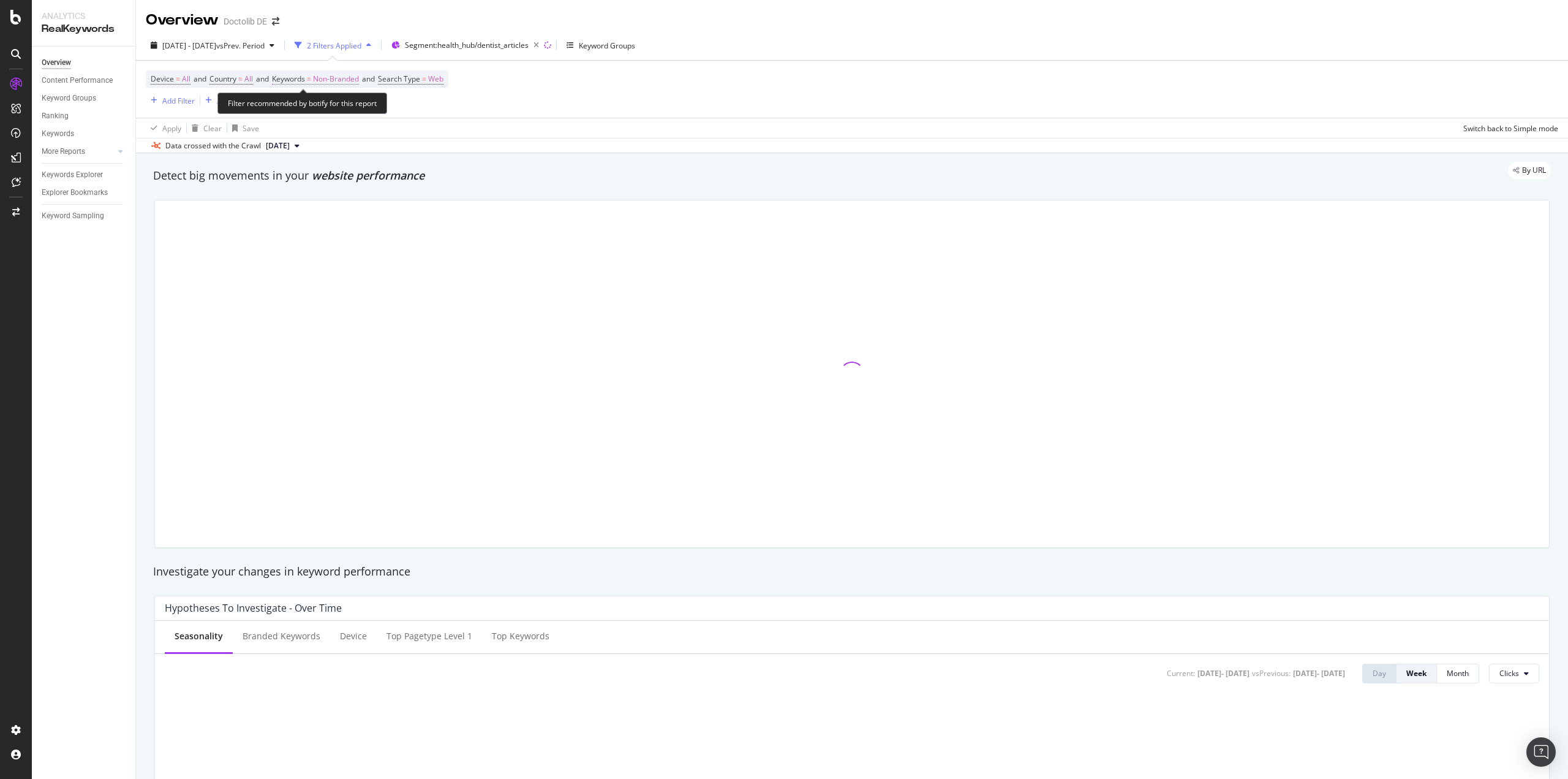
click at [337, 81] on span "Non-Branded" at bounding box center [336, 79] width 46 height 17
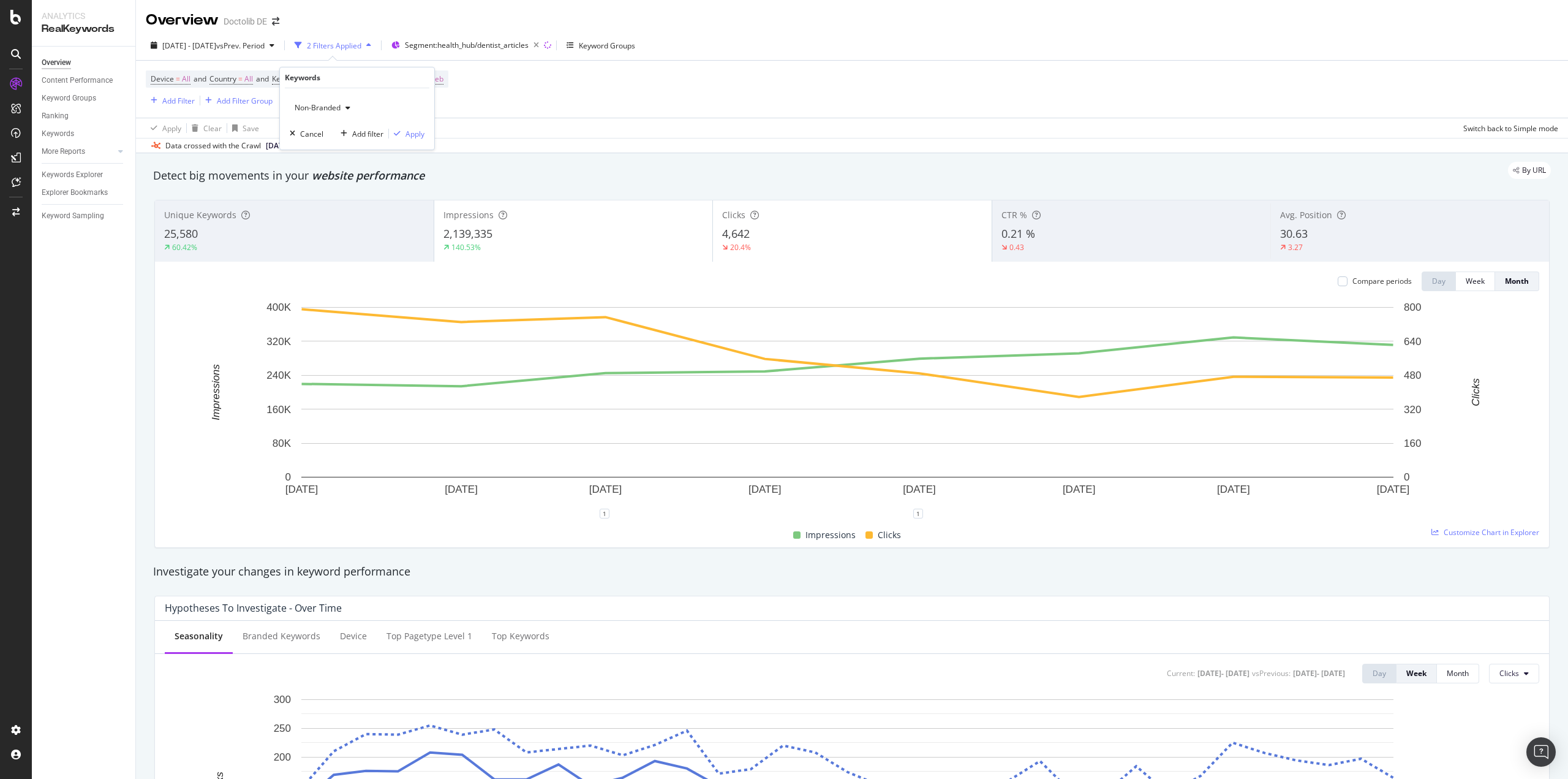
click at [352, 107] on div "button" at bounding box center [347, 108] width 15 height 8
click at [319, 198] on span "All" at bounding box center [363, 203] width 125 height 11
drag, startPoint x: 412, startPoint y: 132, endPoint x: 572, endPoint y: 191, distance: 170.5
click at [413, 132] on div "Apply" at bounding box center [415, 134] width 19 height 10
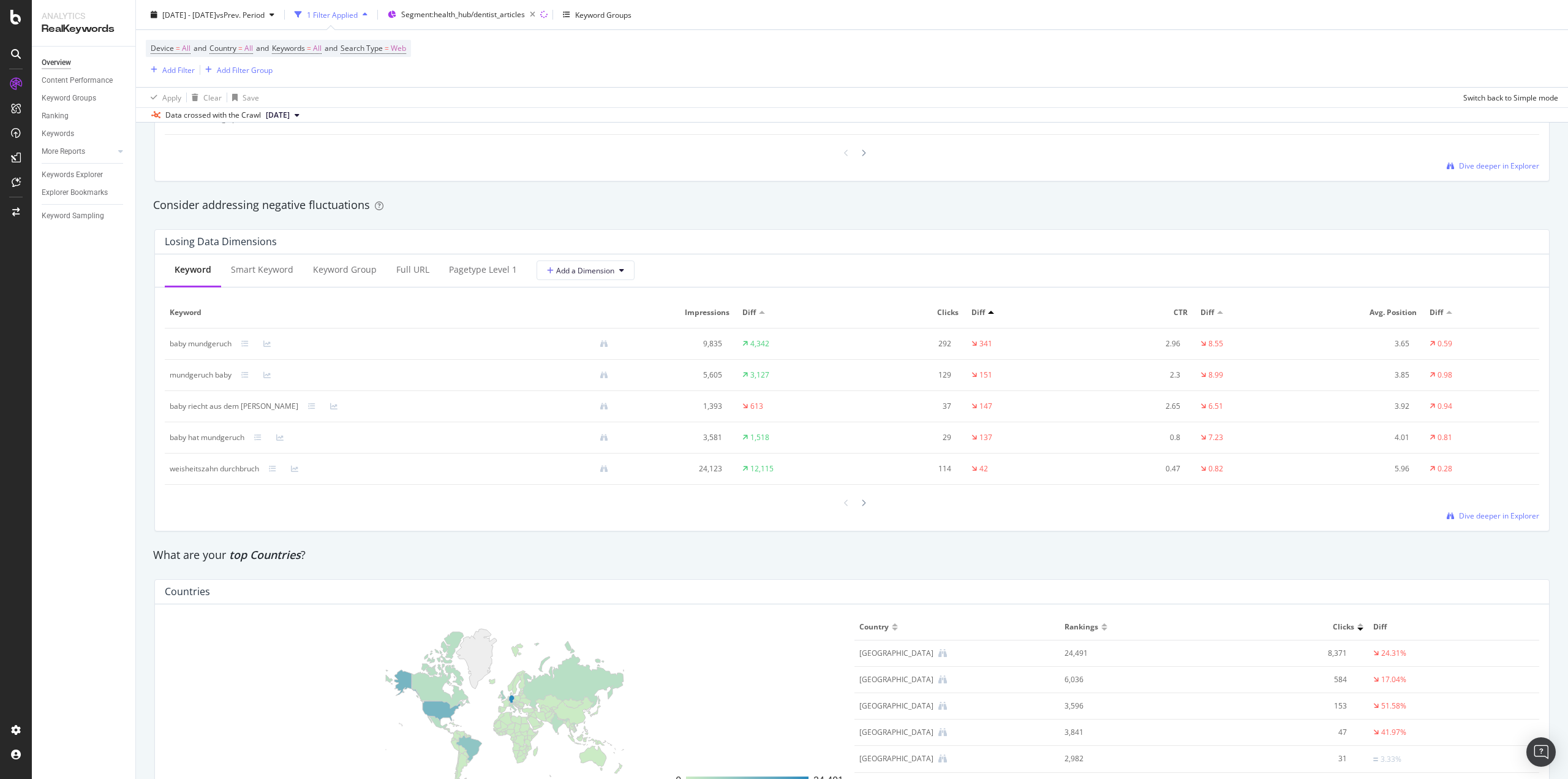
scroll to position [1348, 0]
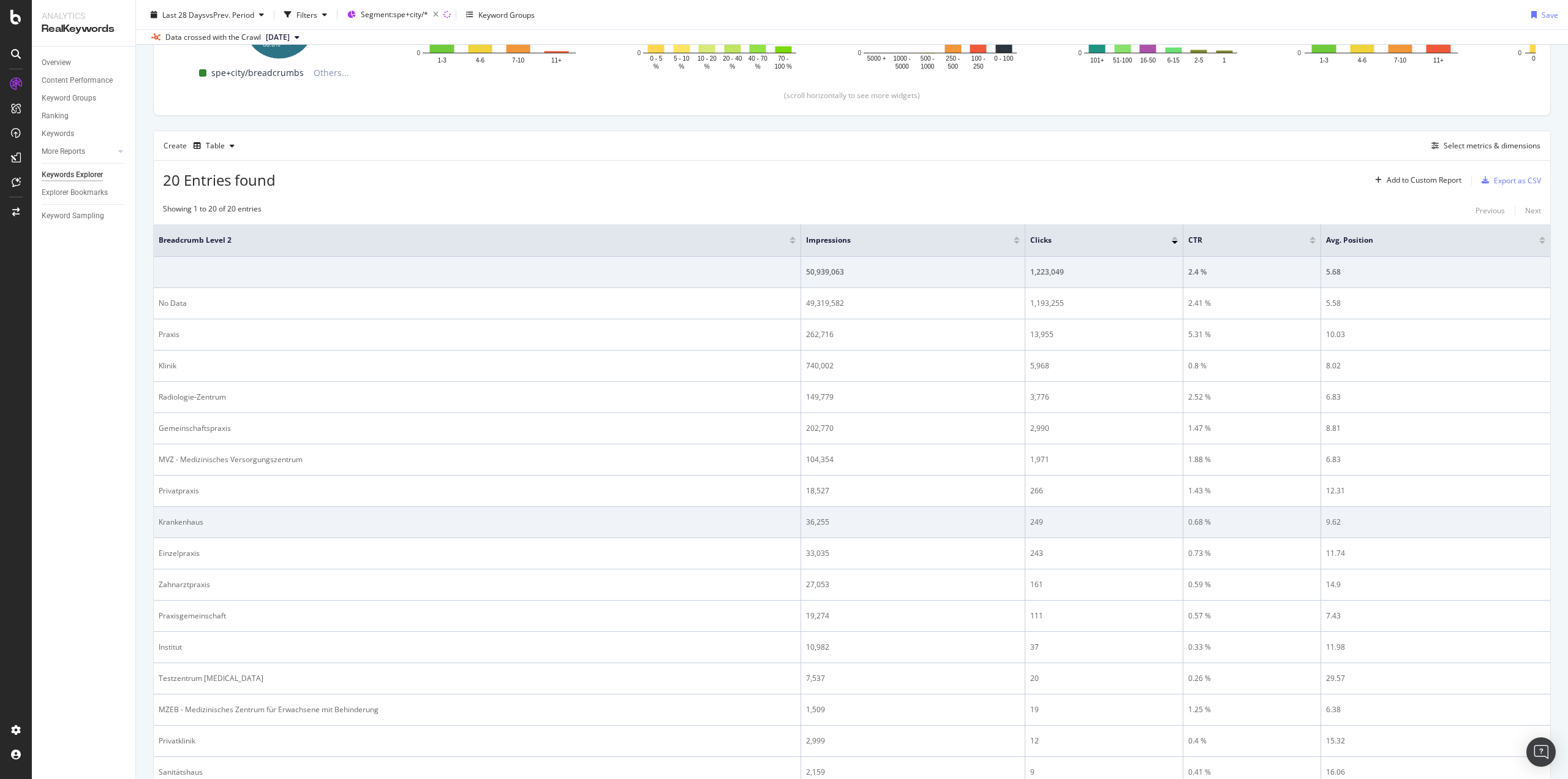
scroll to position [245, 0]
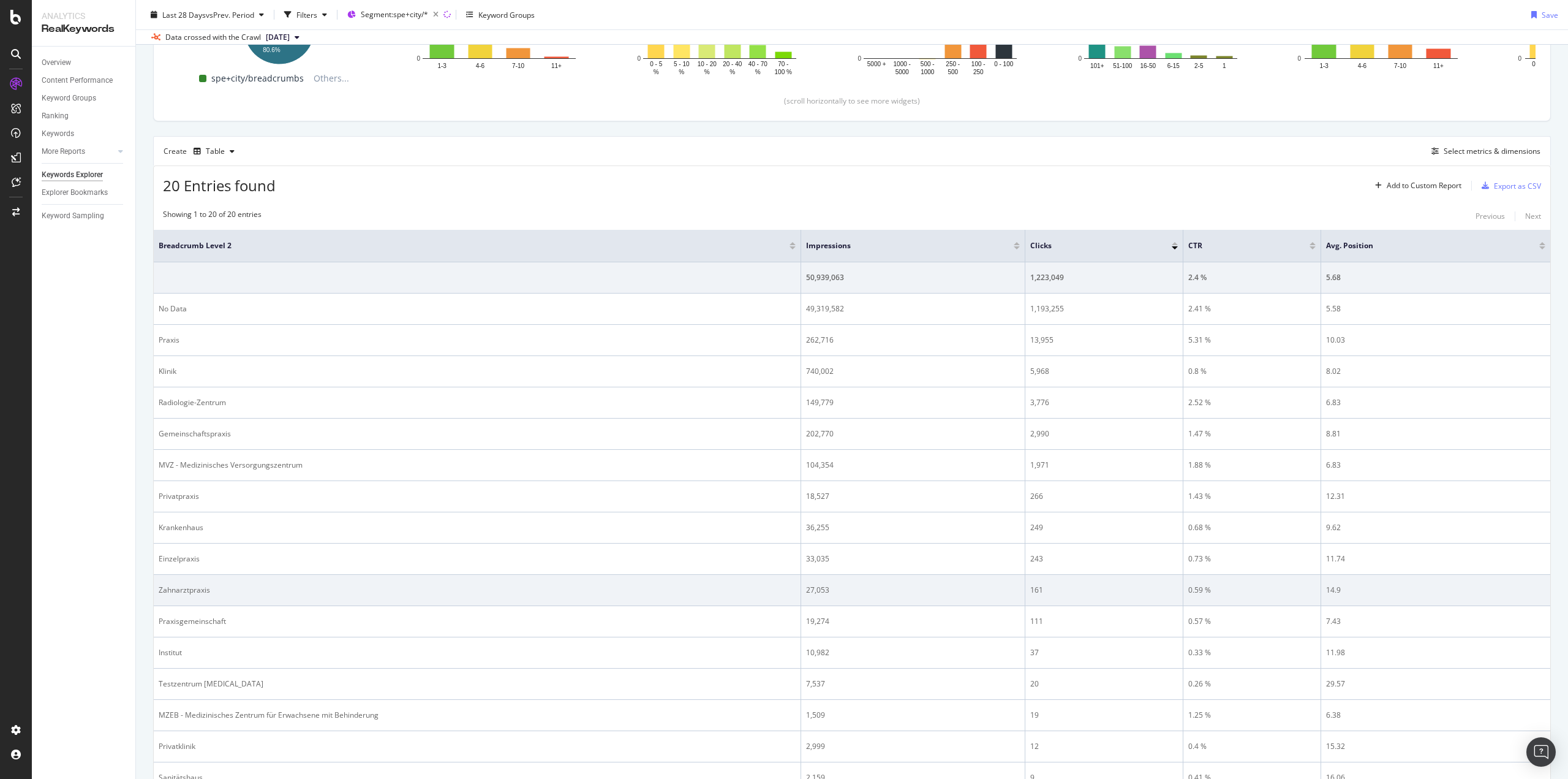
click at [409, 597] on td "Zahnarztpraxis" at bounding box center [478, 590] width 648 height 31
click at [193, 592] on div "Zahnarztpraxis" at bounding box center [477, 590] width 637 height 11
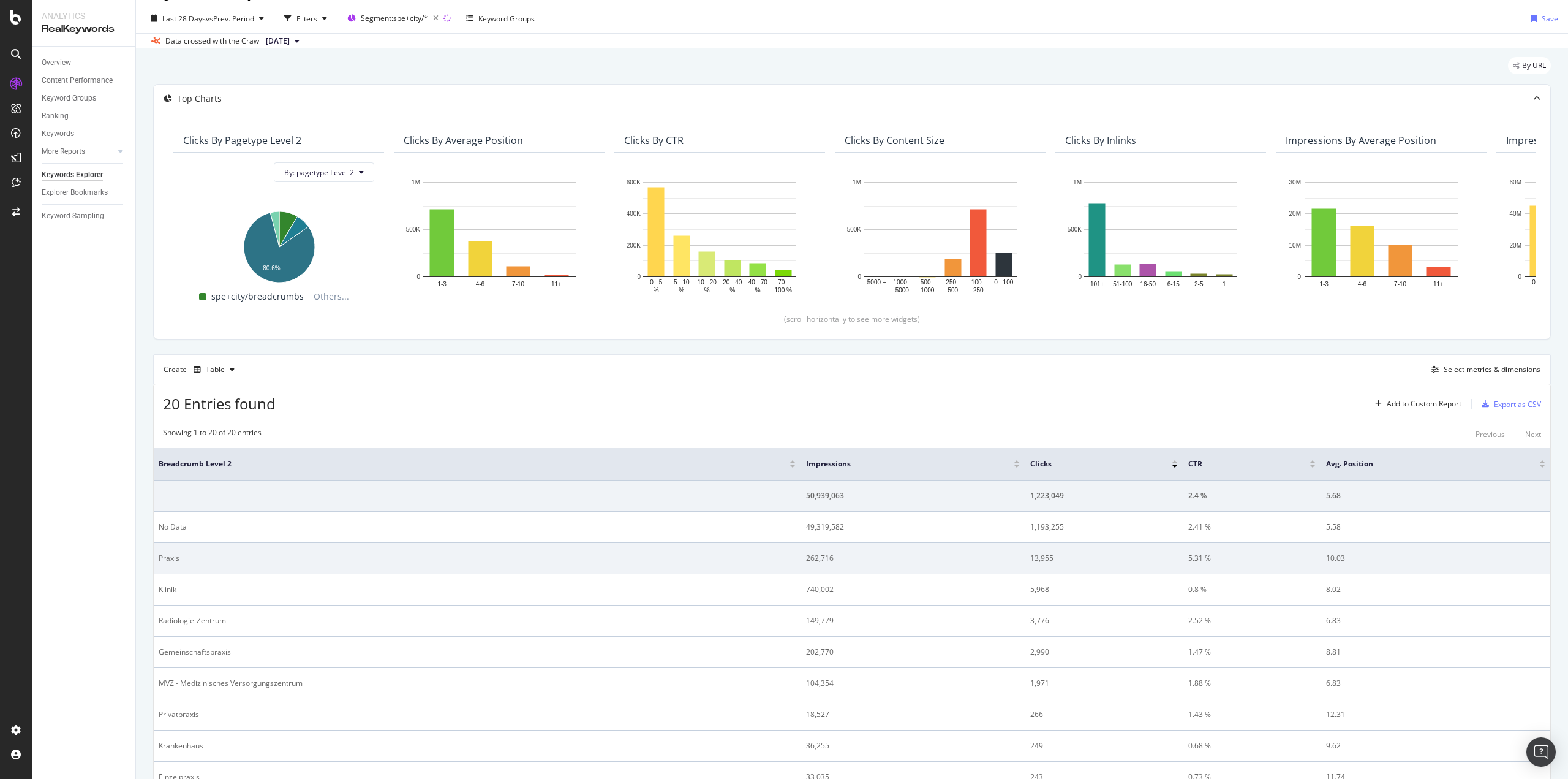
scroll to position [0, 0]
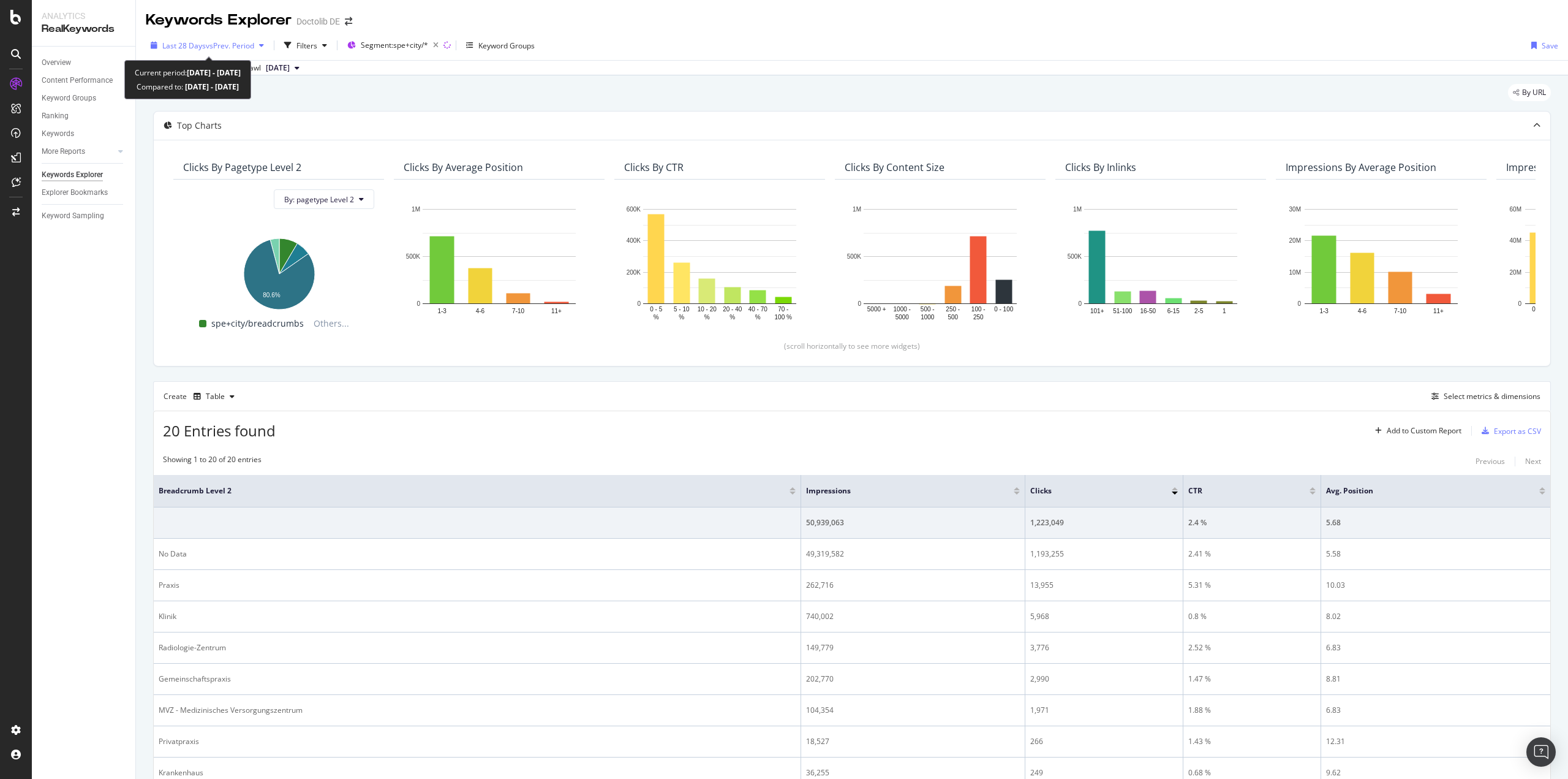
click at [262, 44] on div "button" at bounding box center [261, 46] width 15 height 8
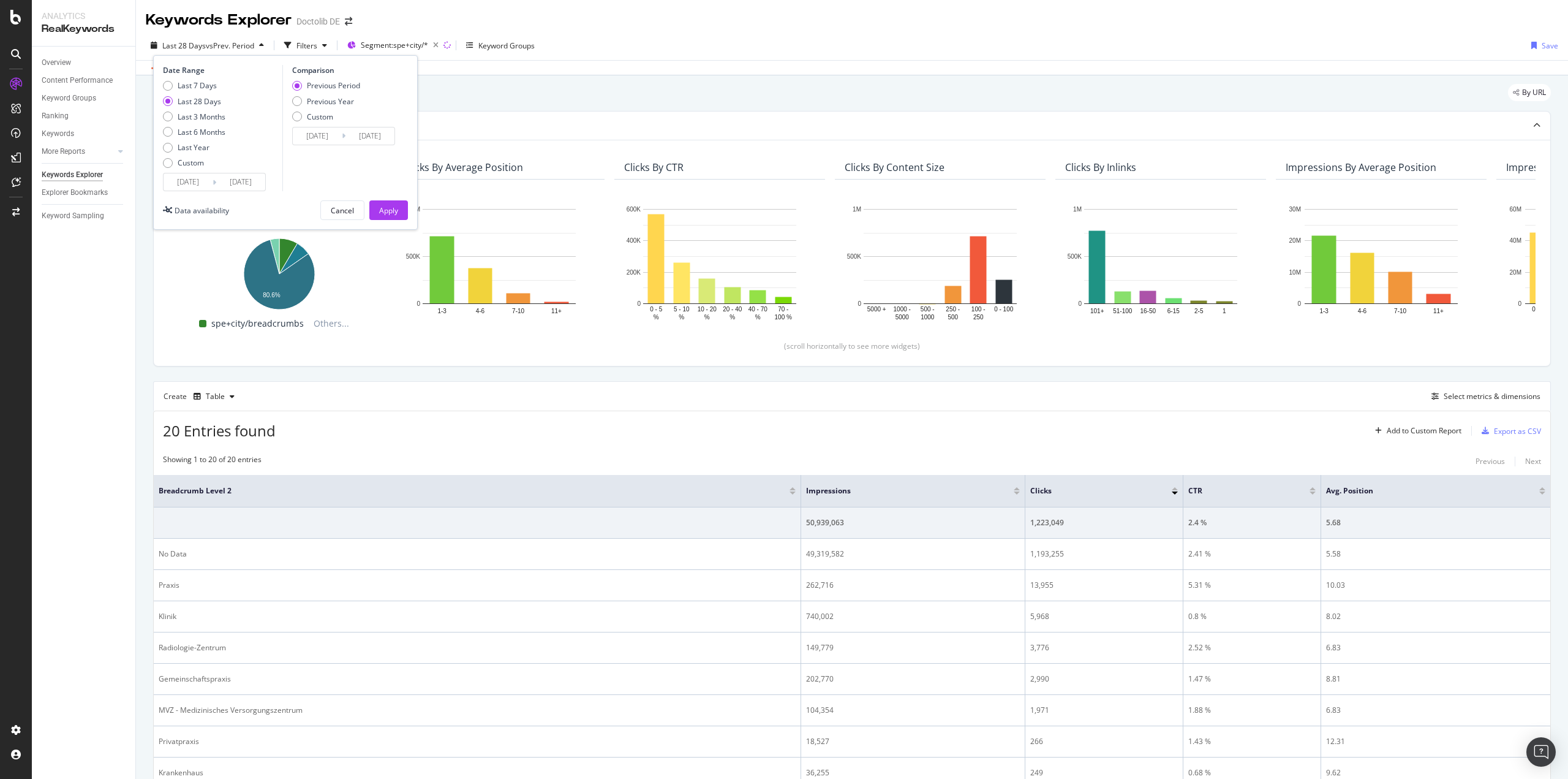
click at [203, 188] on input "[DATE]" at bounding box center [188, 182] width 49 height 17
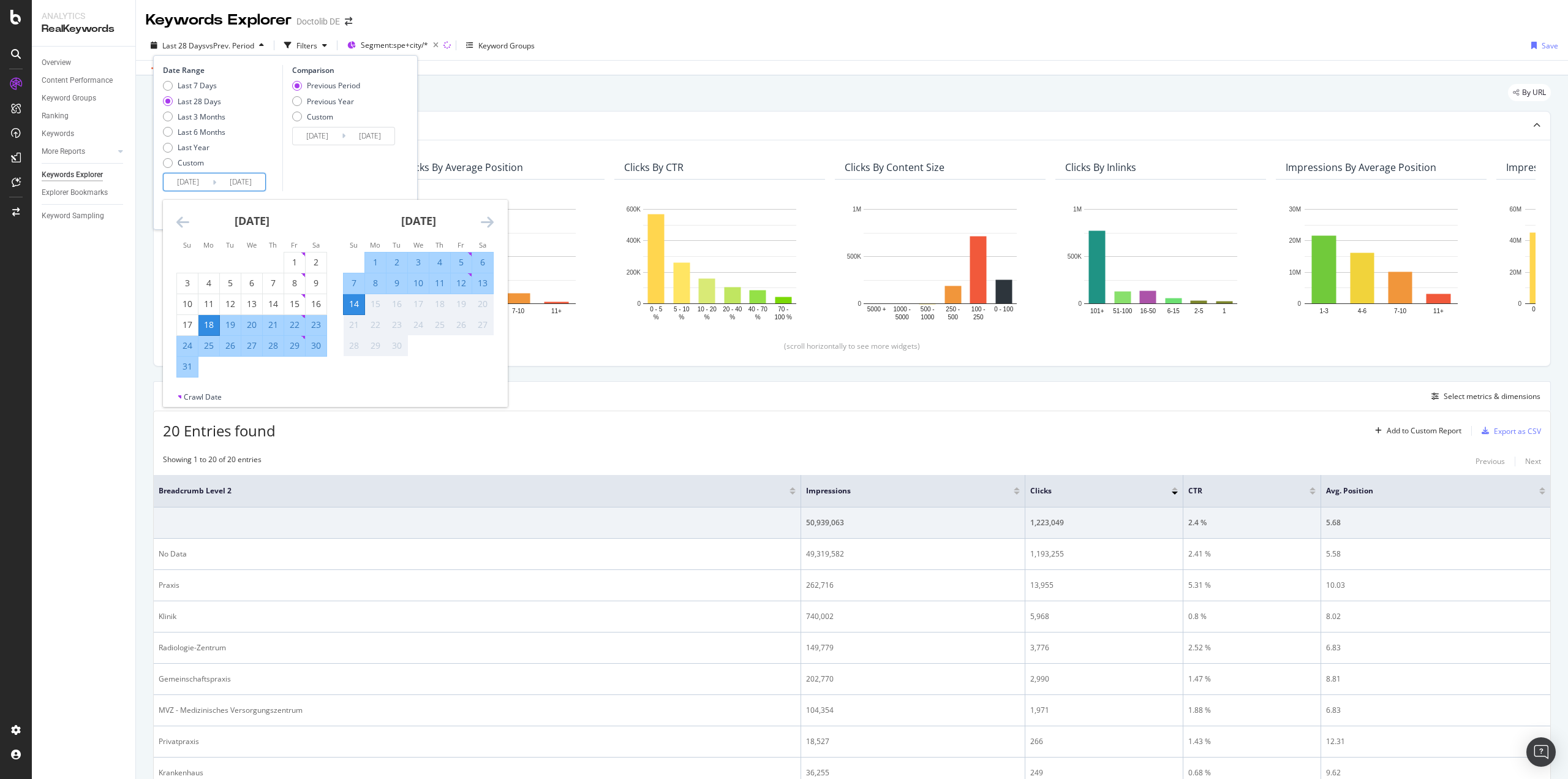
click at [179, 219] on icon "Move backward to switch to the previous month." at bounding box center [183, 222] width 13 height 15
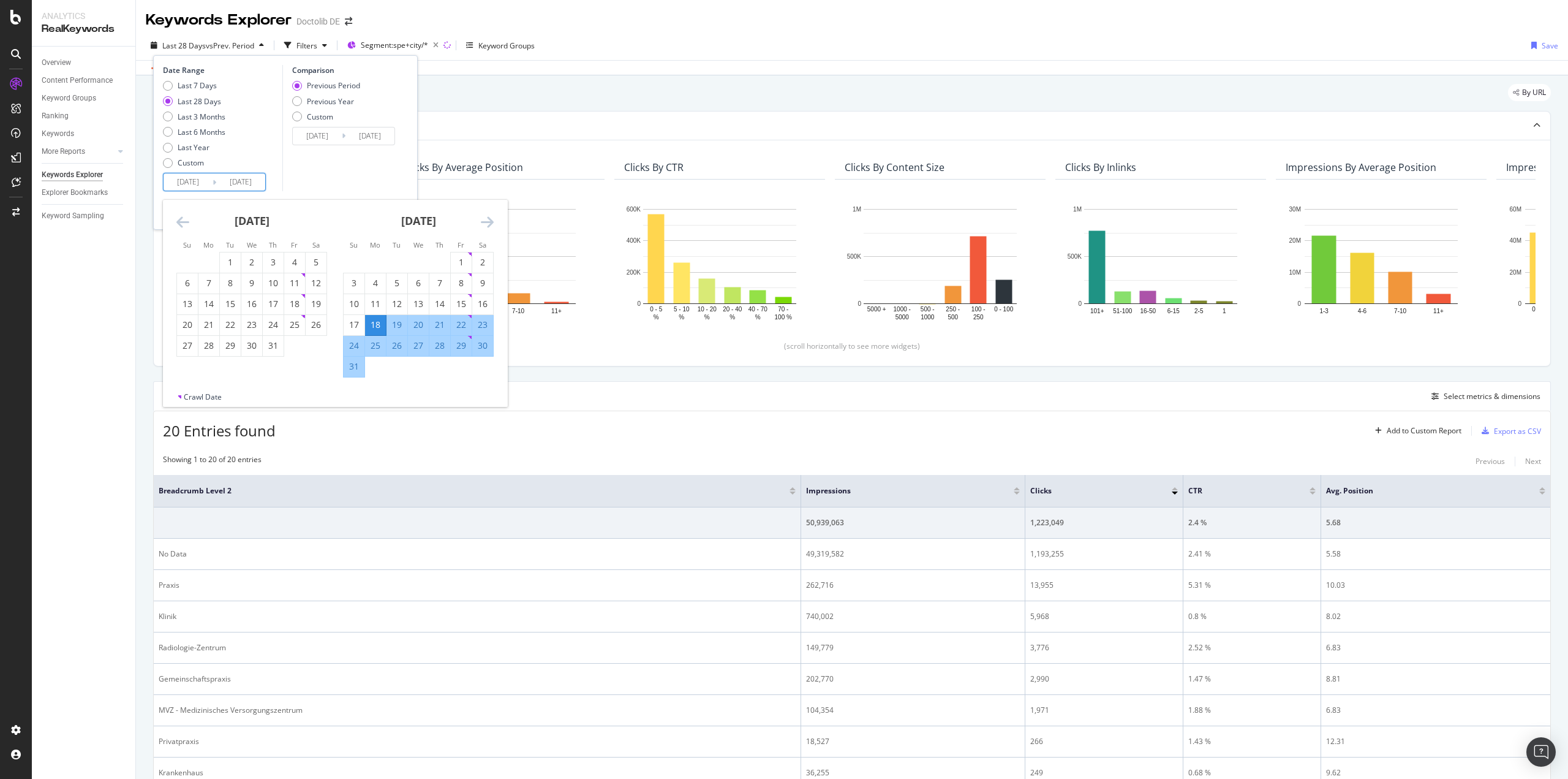
click at [179, 219] on icon "Move backward to switch to the previous month." at bounding box center [183, 222] width 13 height 15
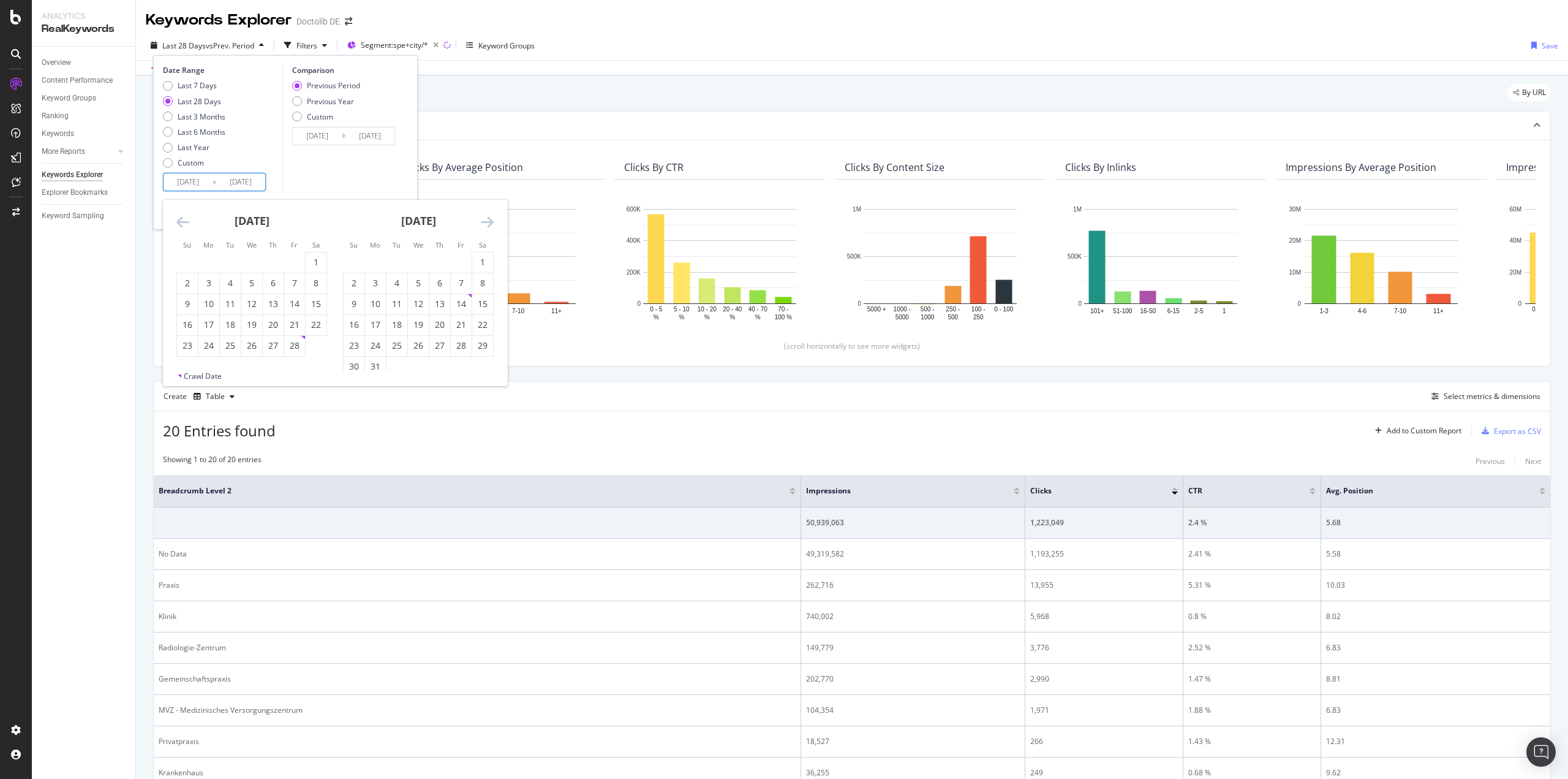
click at [179, 219] on icon "Move backward to switch to the previous month." at bounding box center [183, 222] width 13 height 15
click at [255, 257] on div "1" at bounding box center [251, 262] width 21 height 12
type input "[DATE]"
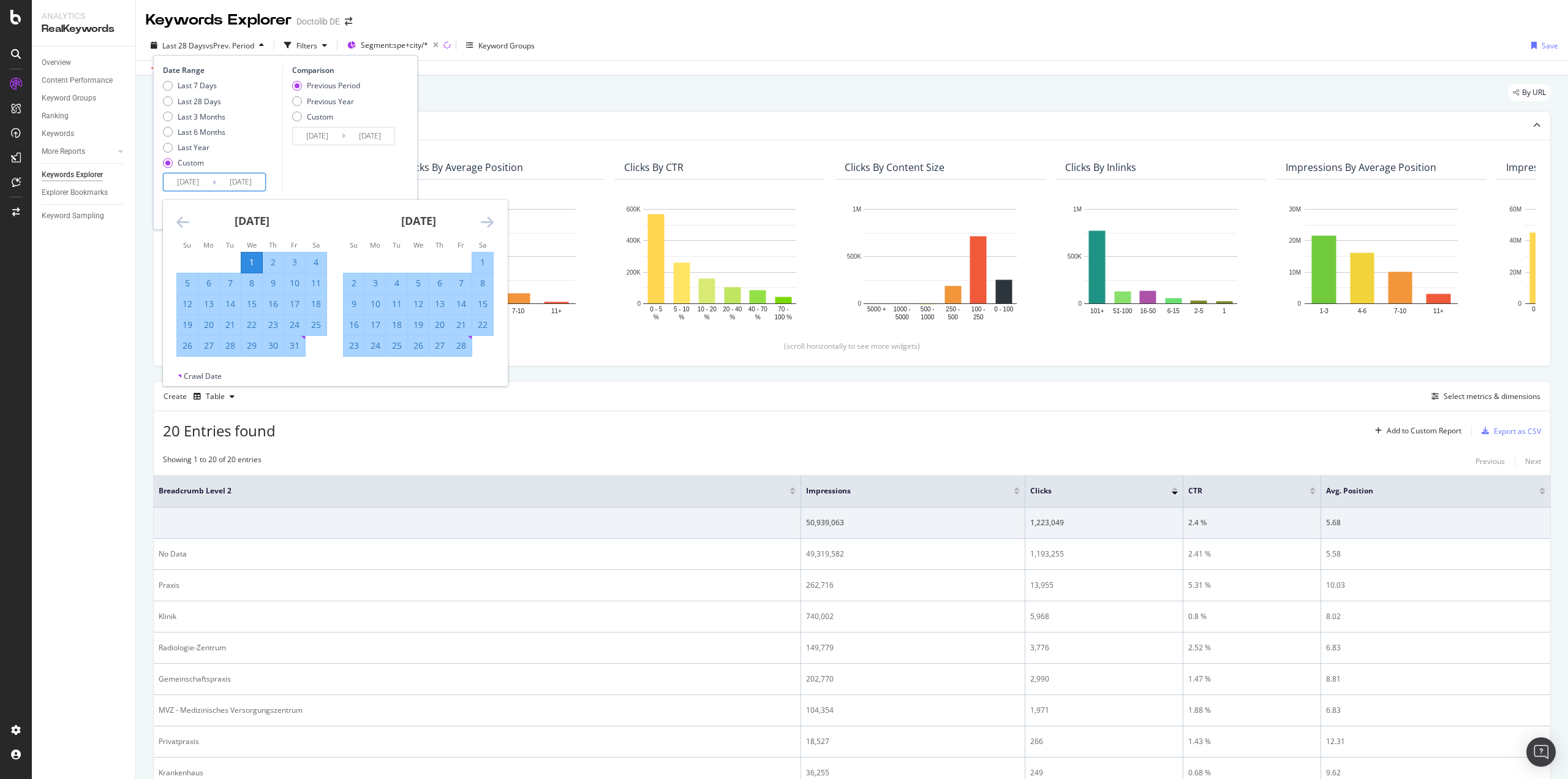
click at [480, 218] on div "[DATE]" at bounding box center [418, 226] width 151 height 52
click at [493, 222] on icon "Move forward to switch to the next month." at bounding box center [487, 222] width 13 height 15
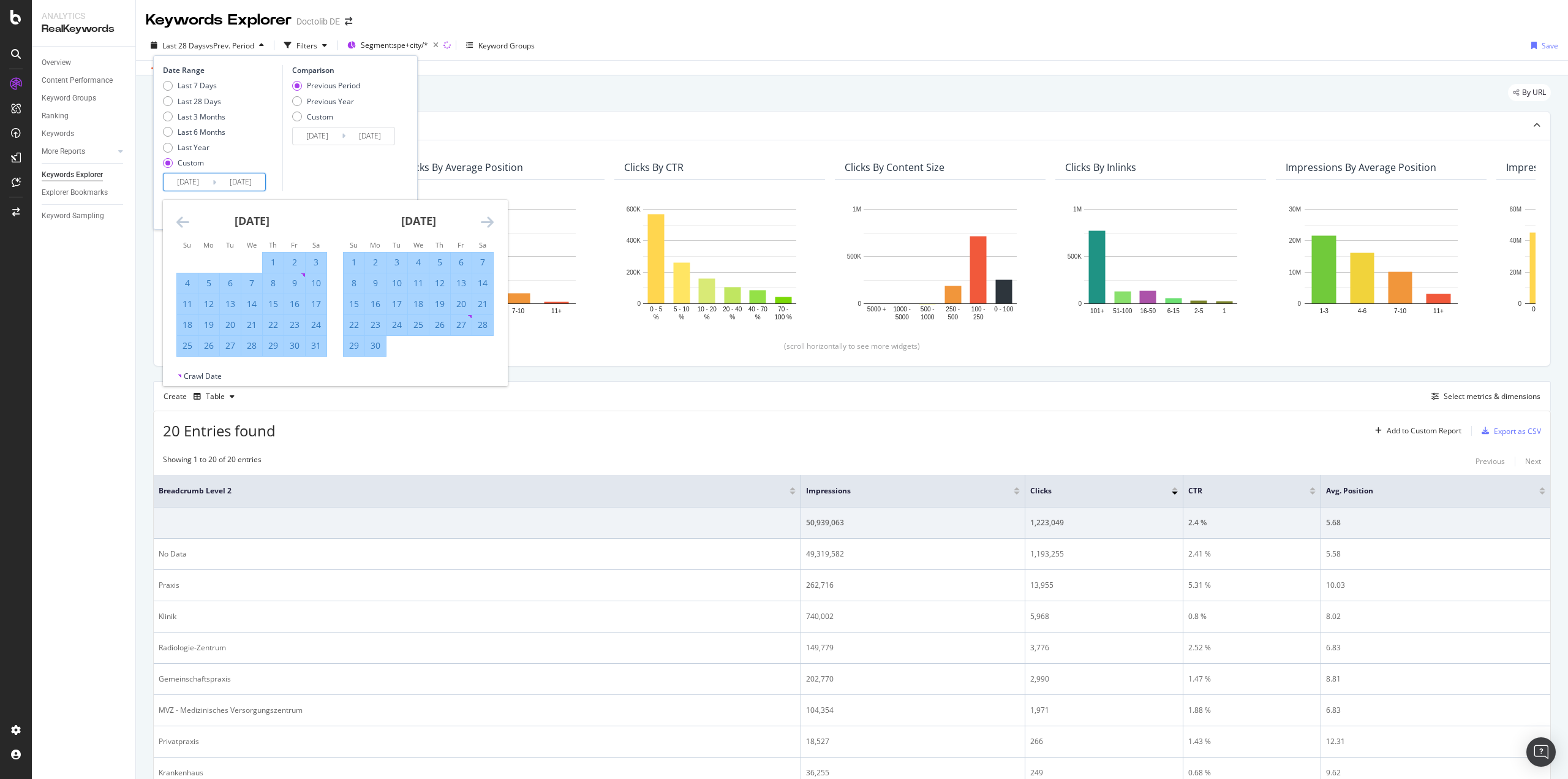
click at [493, 222] on icon "Move forward to switch to the next month." at bounding box center [487, 222] width 13 height 15
click at [185, 366] on div "31" at bounding box center [187, 366] width 21 height 12
type input "[DATE]"
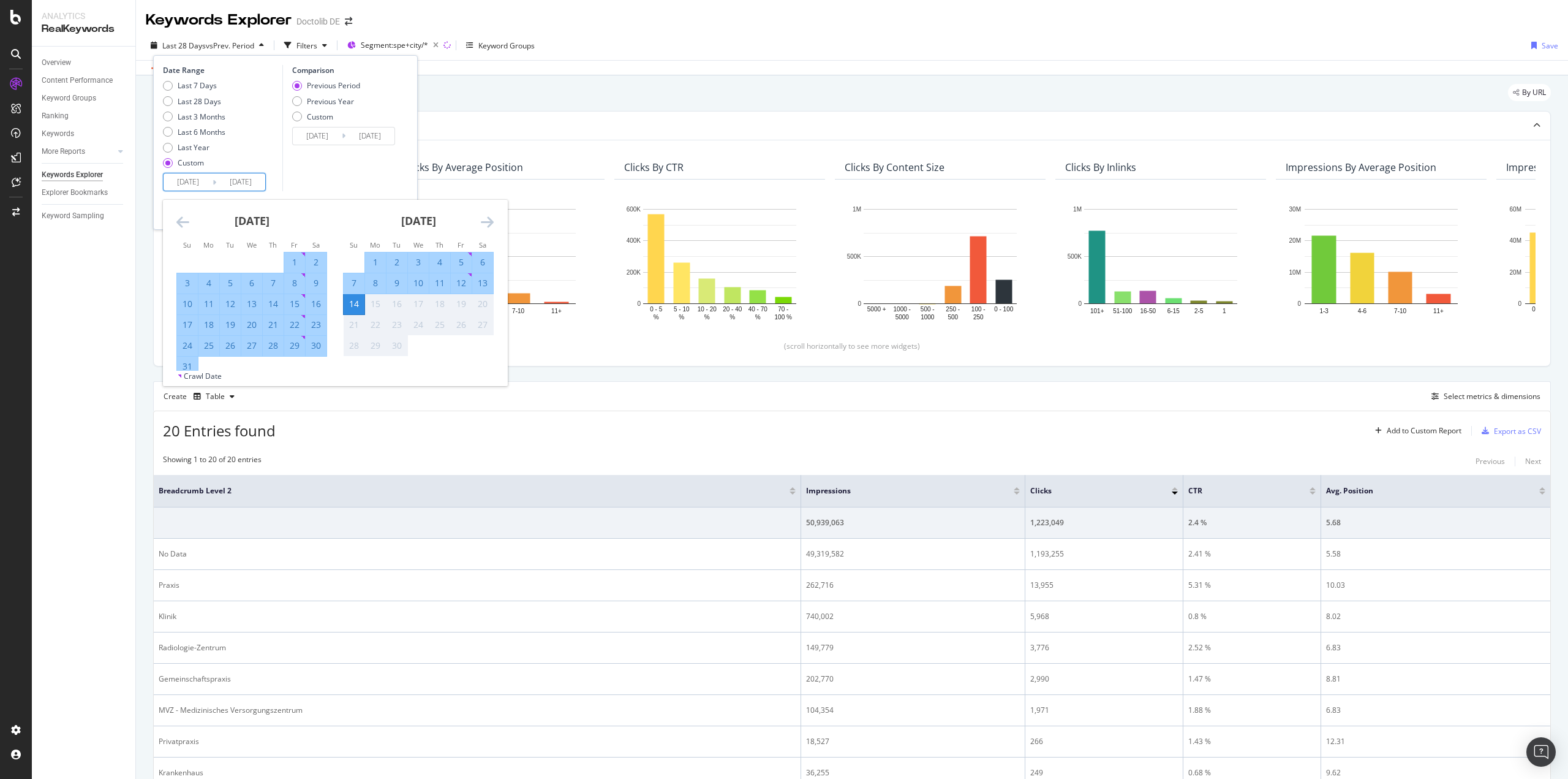
type input "[DATE]"
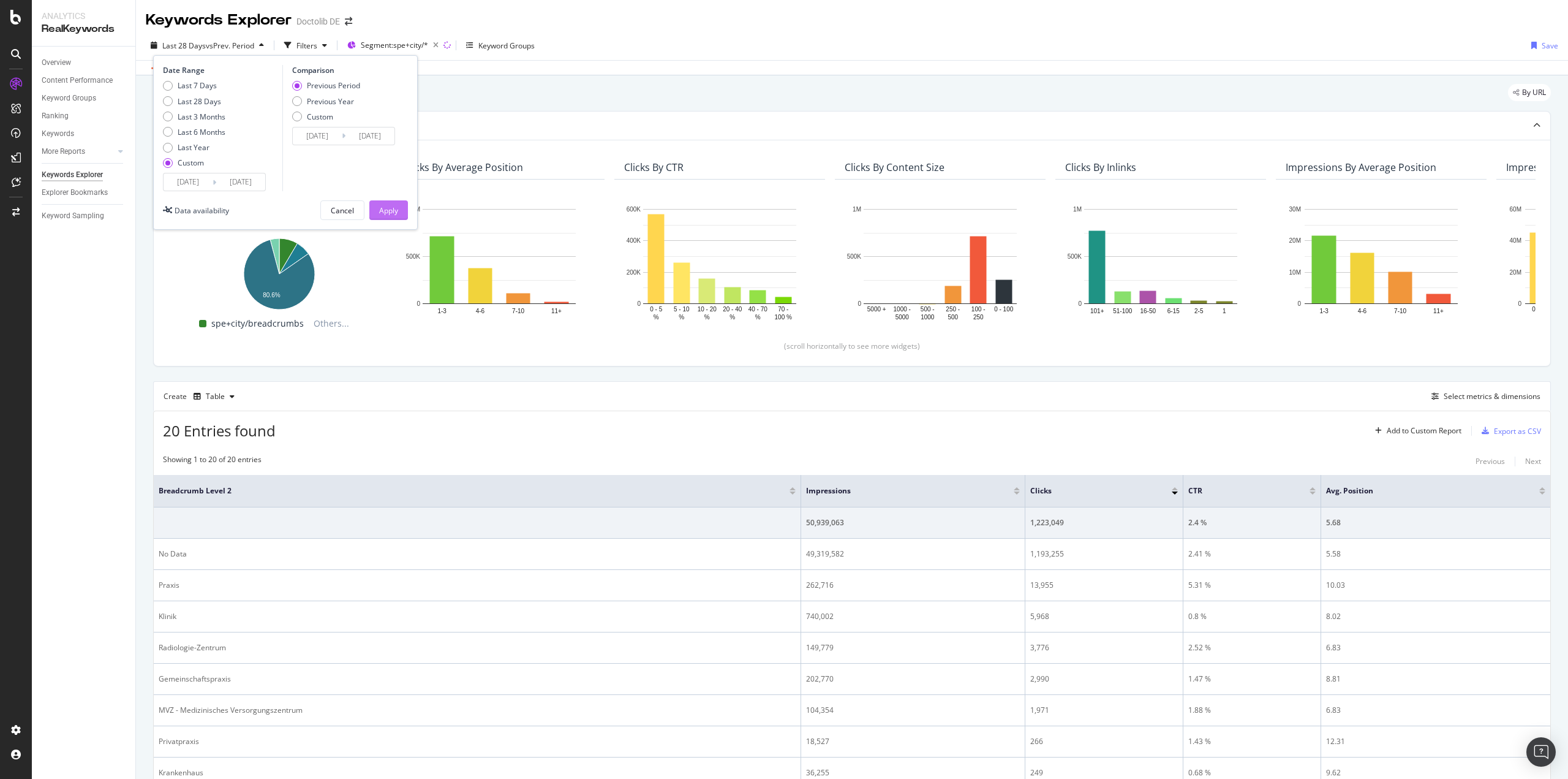
click at [385, 205] on div "Apply" at bounding box center [389, 210] width 19 height 10
